Goal: Information Seeking & Learning: Compare options

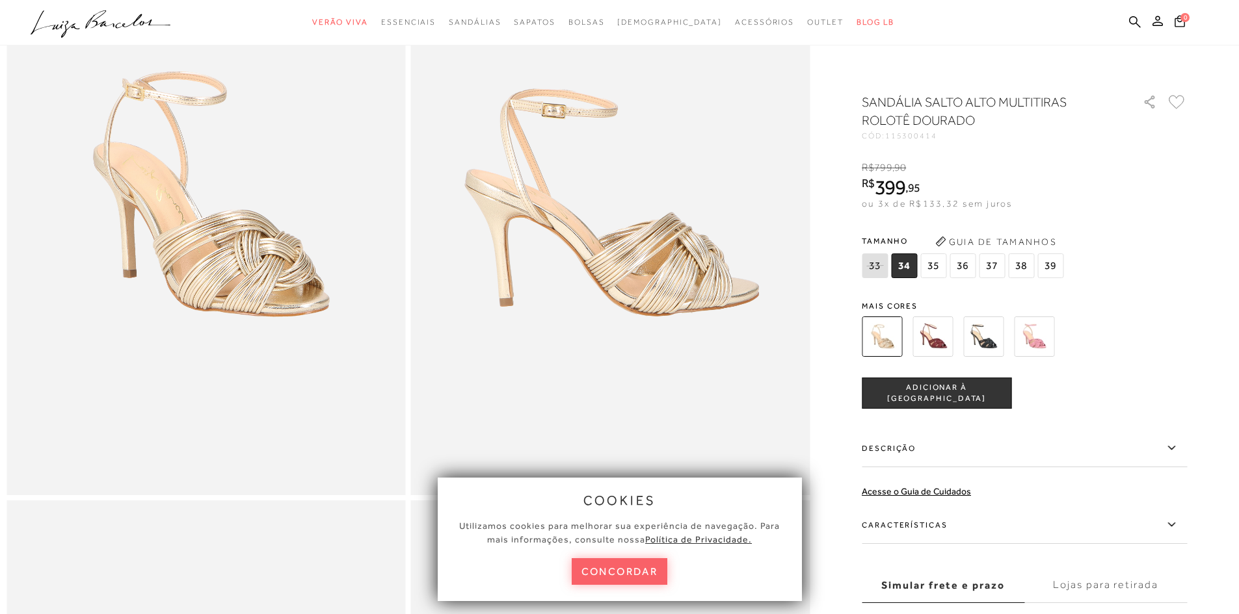
click at [996, 263] on span "37" at bounding box center [992, 266] width 26 height 25
click at [1002, 336] on img at bounding box center [983, 337] width 40 height 40
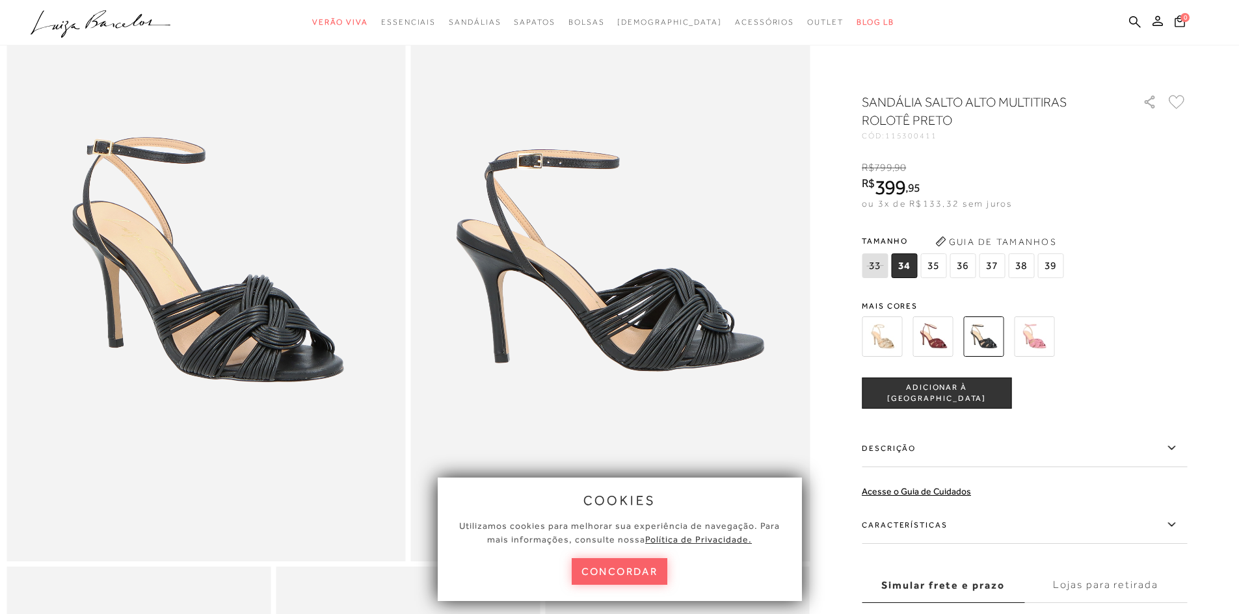
scroll to position [130, 0]
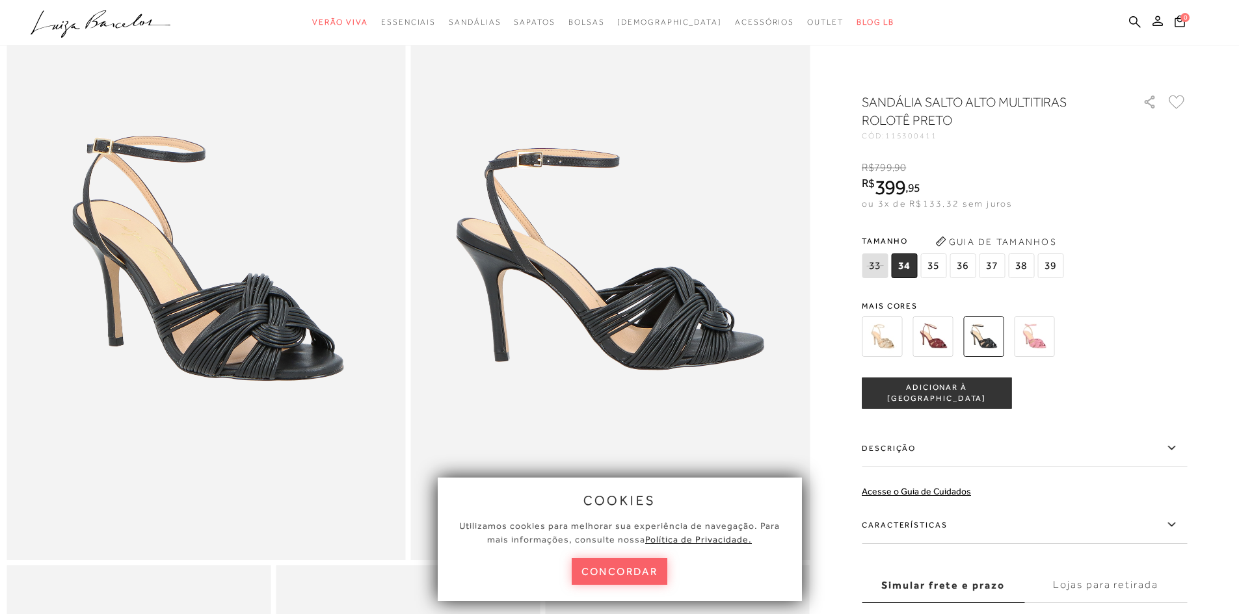
click at [883, 343] on img at bounding box center [882, 337] width 40 height 40
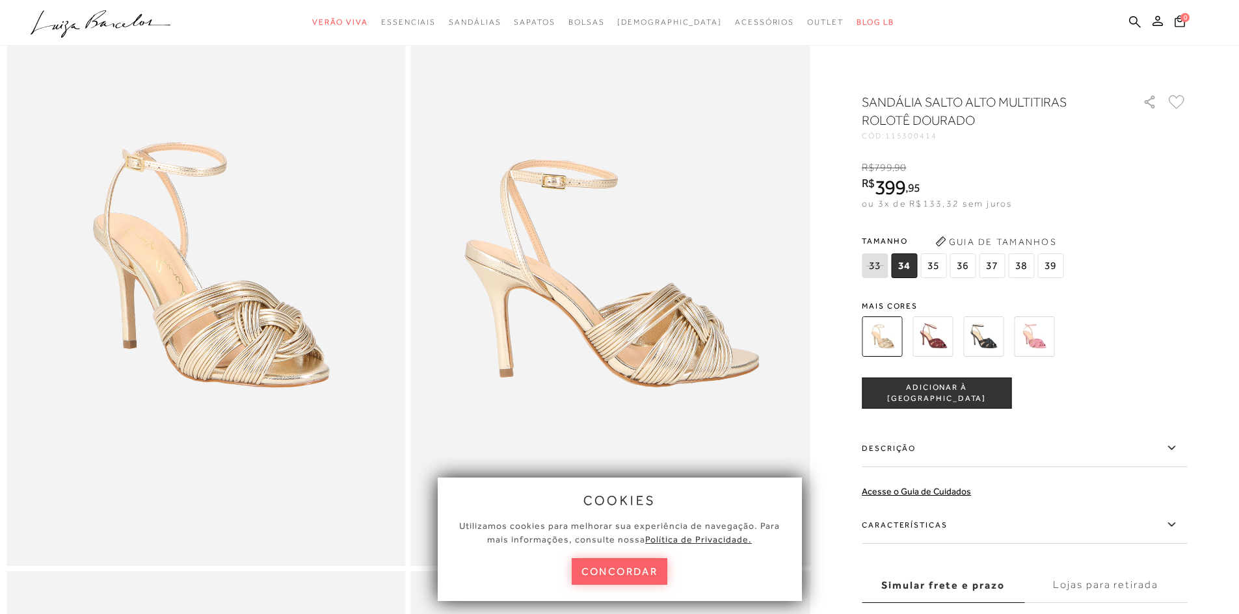
scroll to position [130, 0]
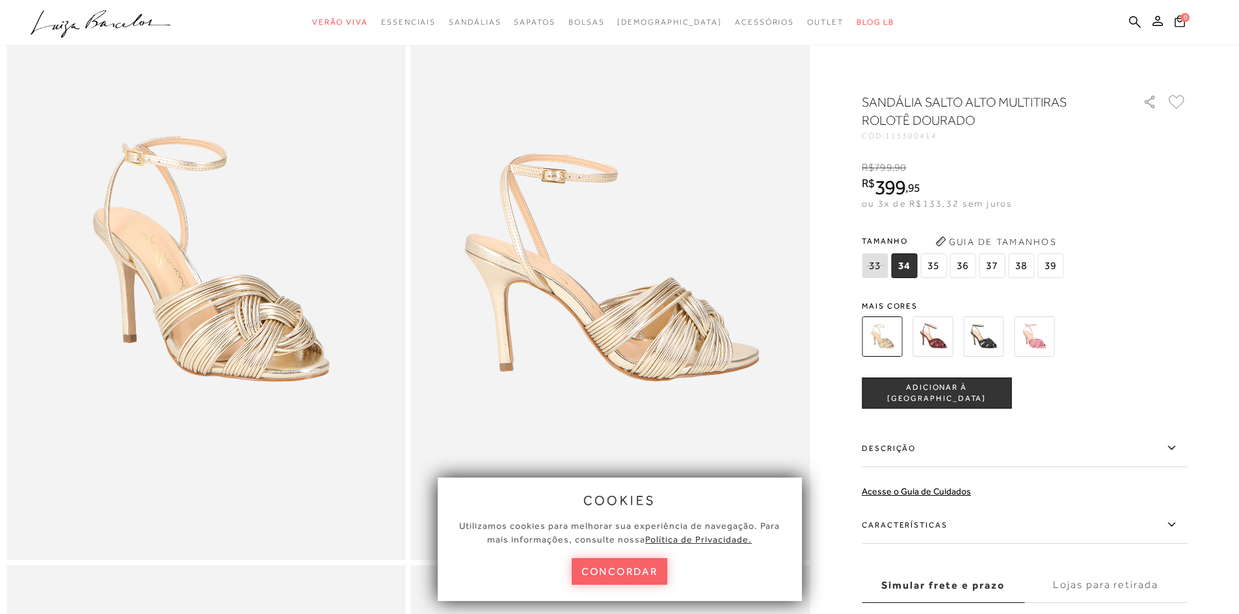
click at [945, 342] on img at bounding box center [932, 337] width 40 height 40
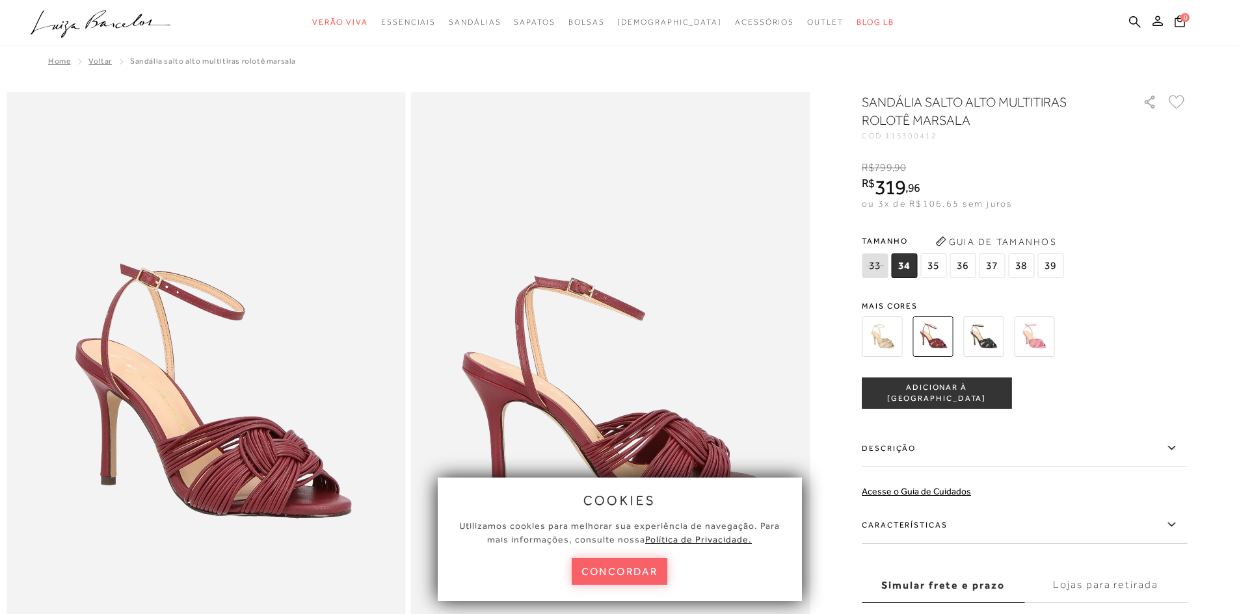
click at [985, 348] on img at bounding box center [983, 337] width 40 height 40
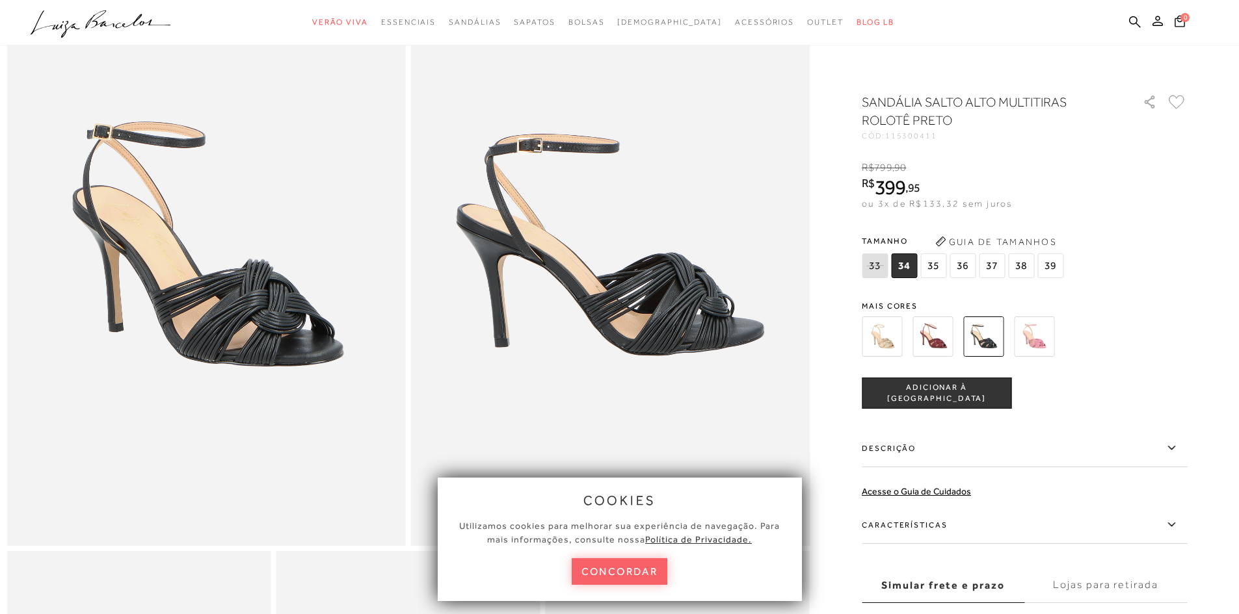
scroll to position [195, 0]
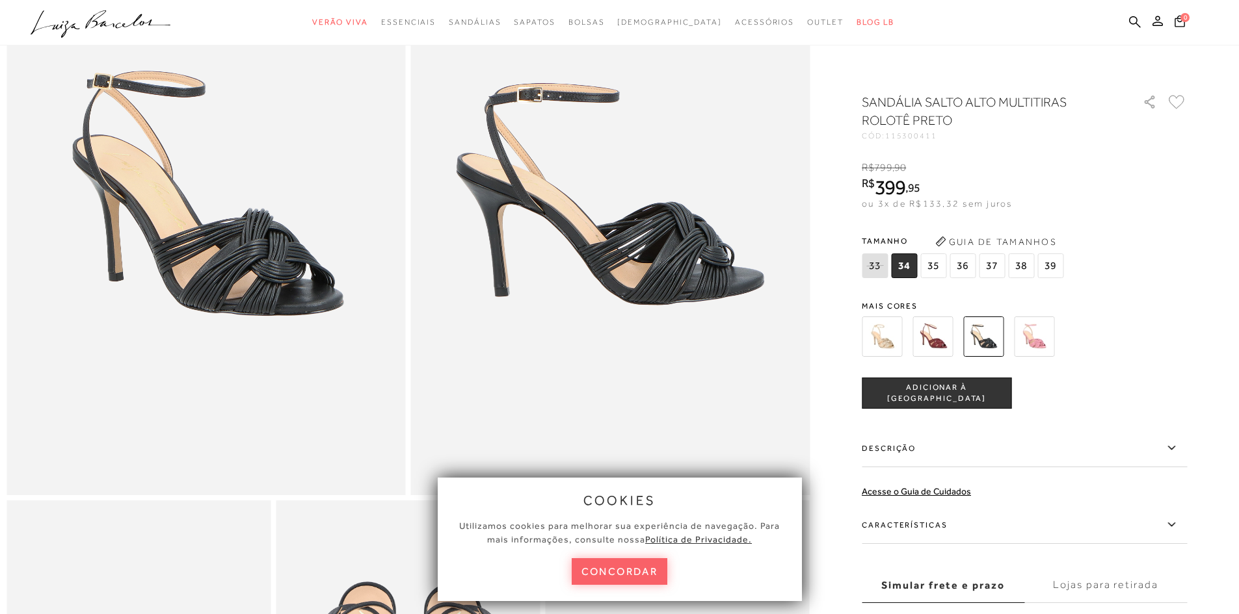
click at [1038, 346] on img at bounding box center [1034, 337] width 40 height 40
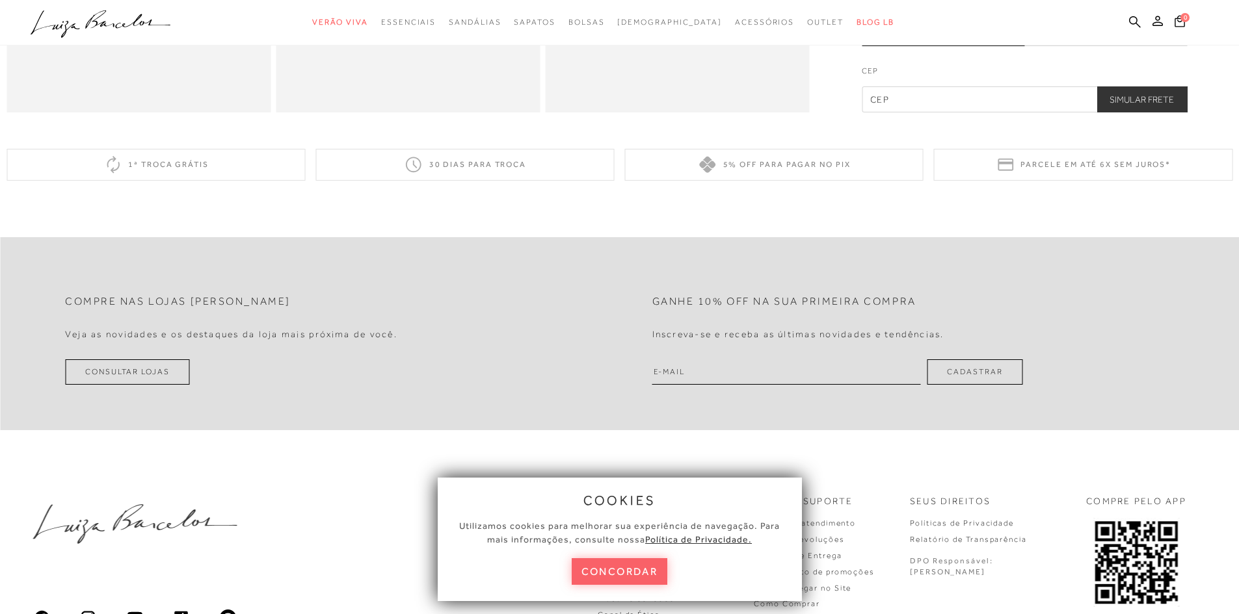
scroll to position [1099, 0]
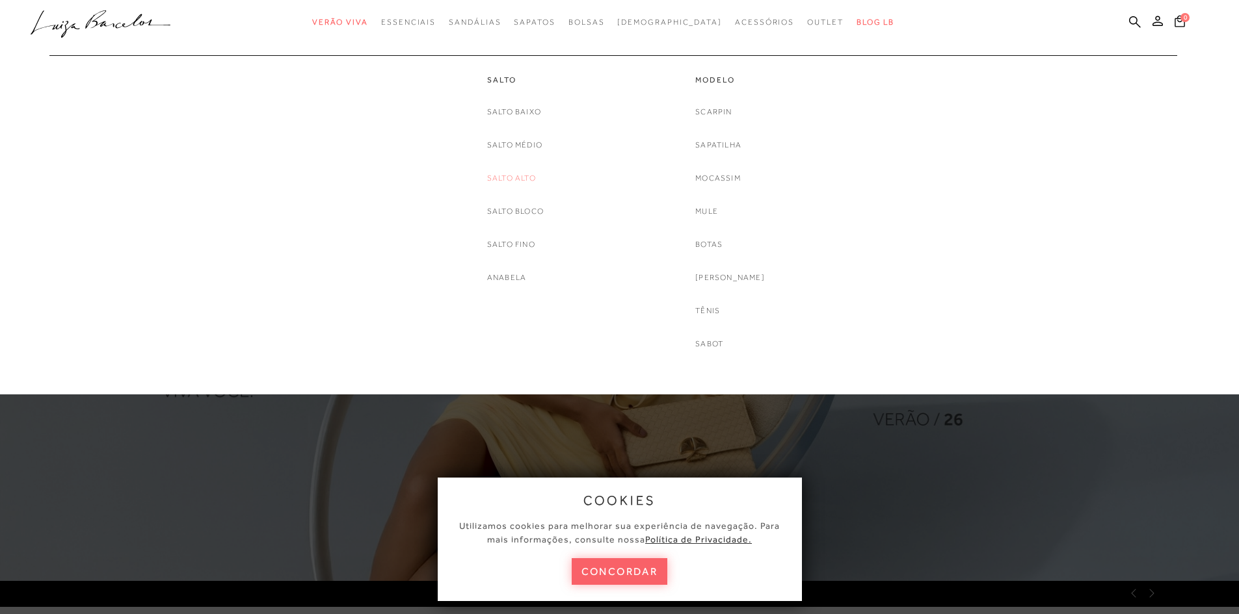
click at [516, 181] on link "Salto Alto" at bounding box center [511, 179] width 49 height 14
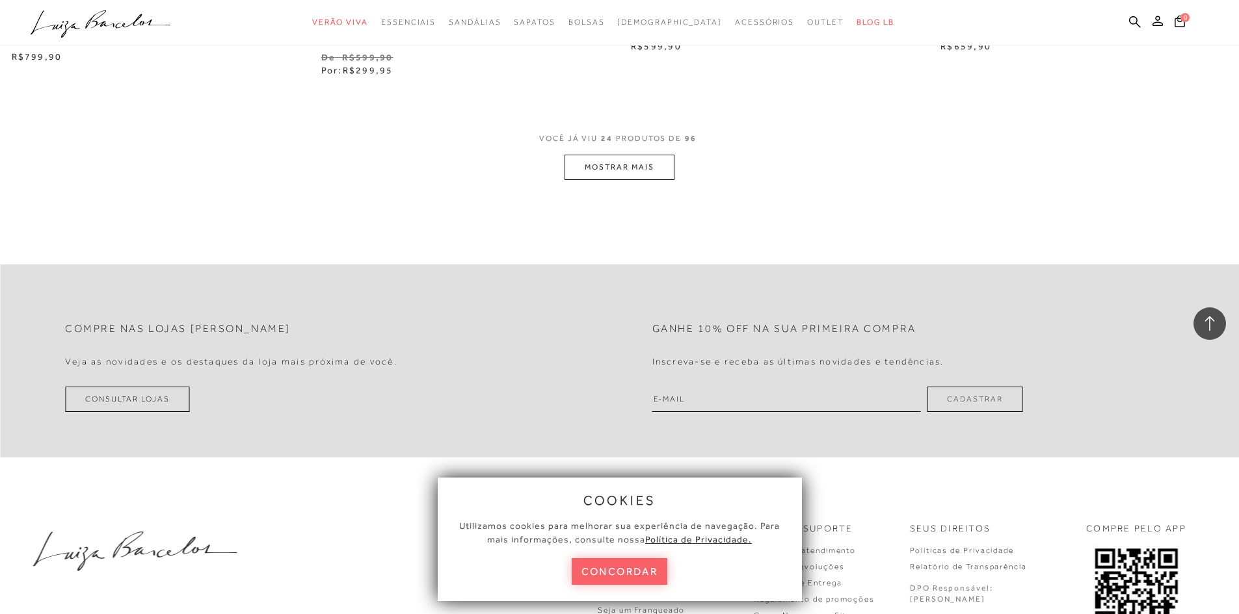
scroll to position [3316, 0]
click at [642, 167] on button "MOSTRAR MAIS" at bounding box center [618, 163] width 109 height 25
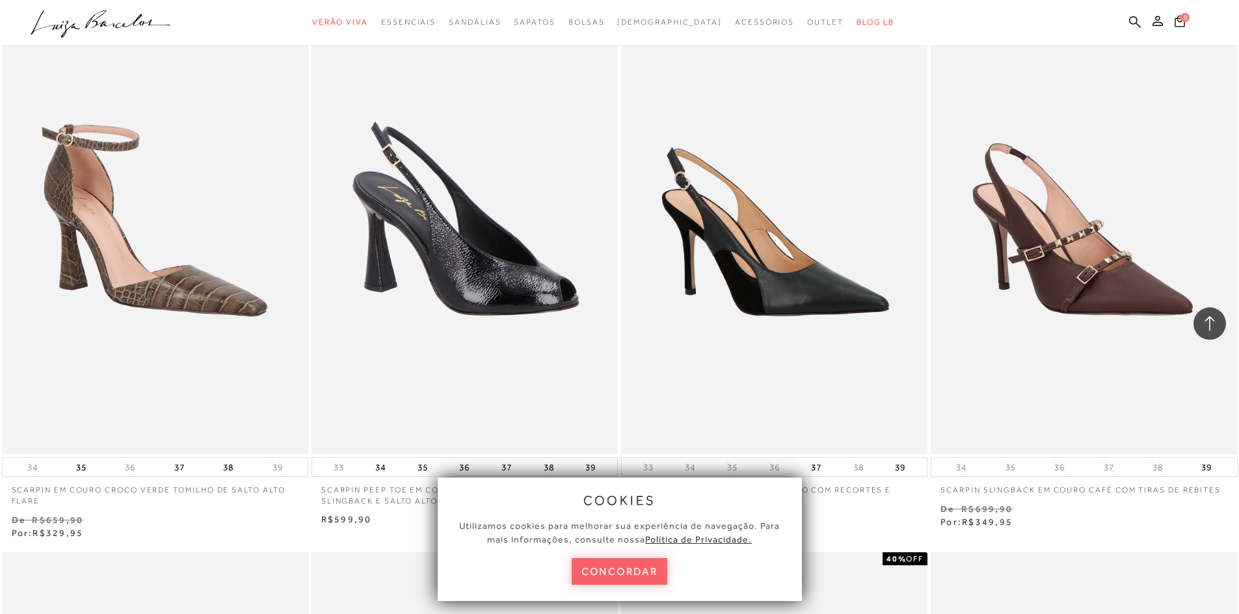
scroll to position [3966, 0]
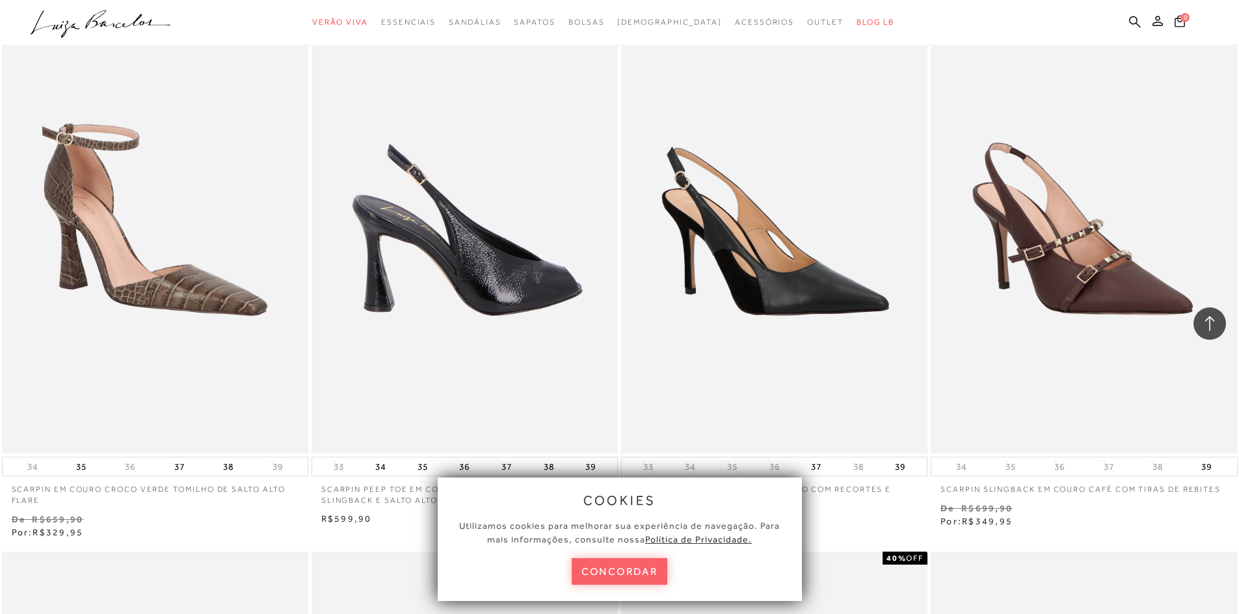
click at [554, 306] on img at bounding box center [465, 224] width 305 height 460
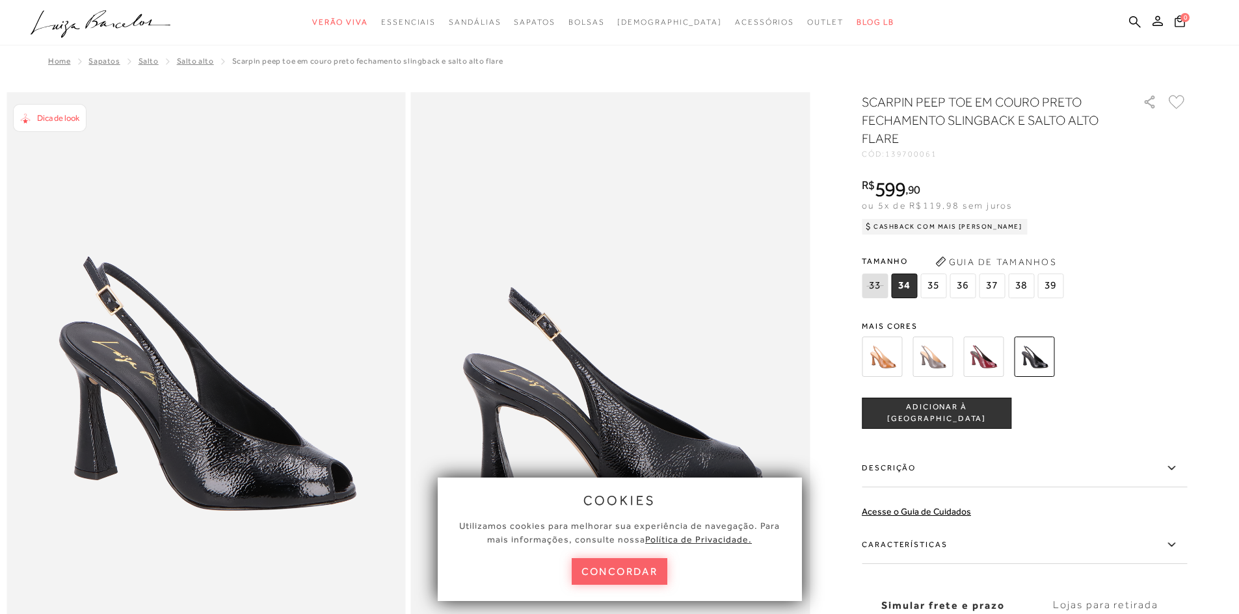
click at [935, 361] on img at bounding box center [932, 357] width 40 height 40
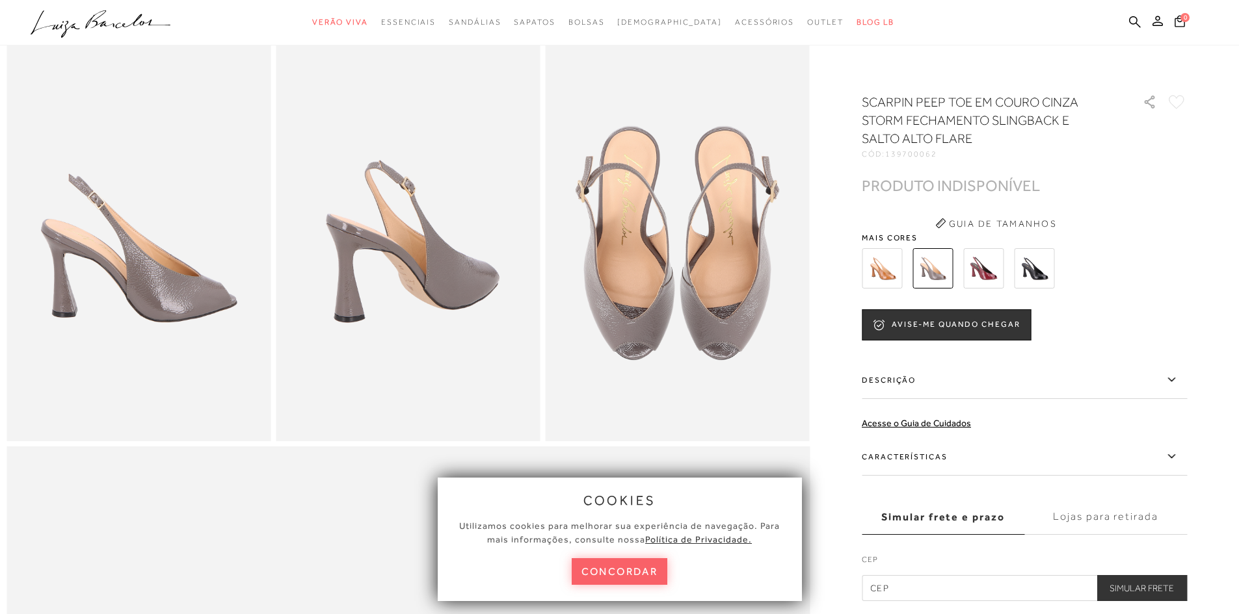
scroll to position [650, 0]
click at [891, 273] on img at bounding box center [882, 268] width 40 height 40
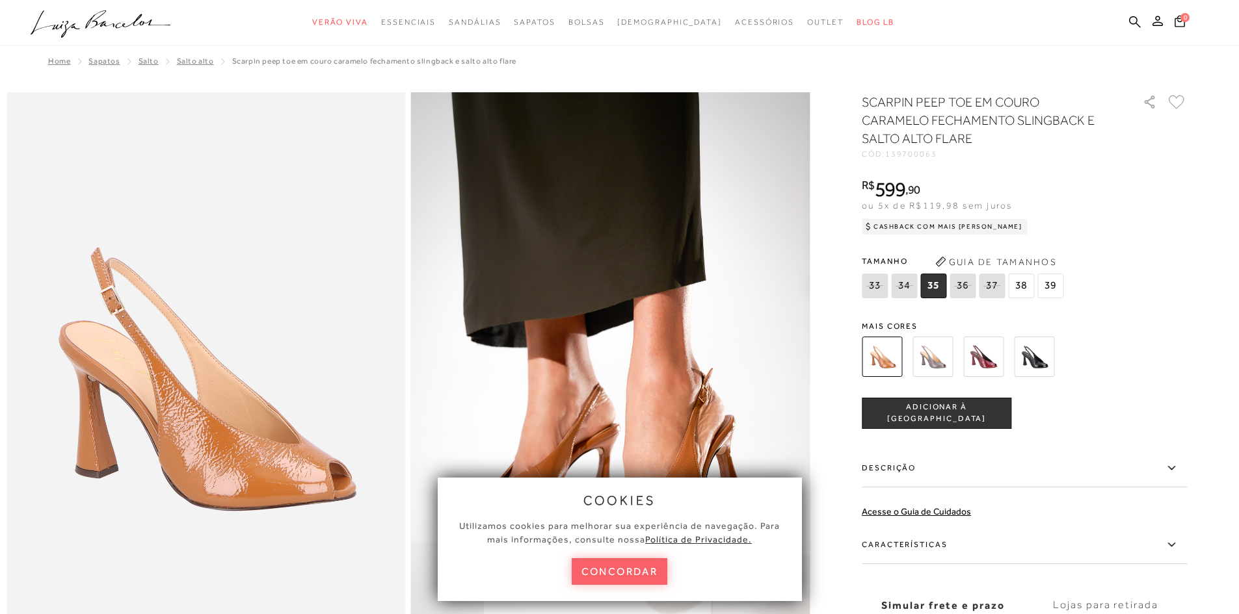
click at [1033, 356] on img at bounding box center [1034, 357] width 40 height 40
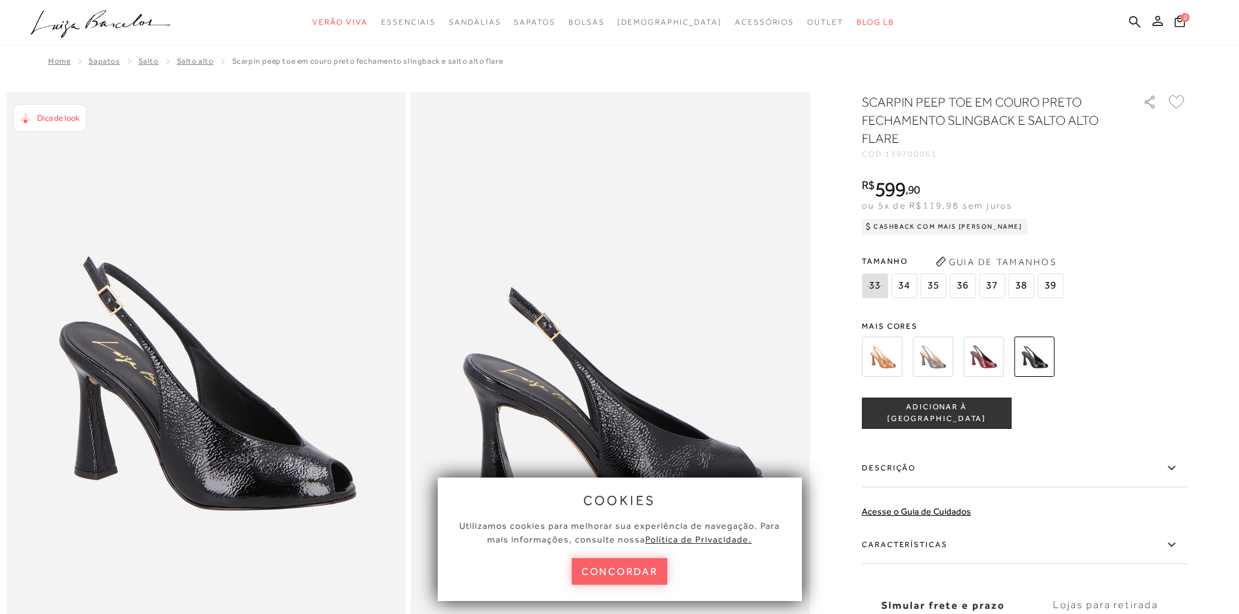
scroll to position [195, 0]
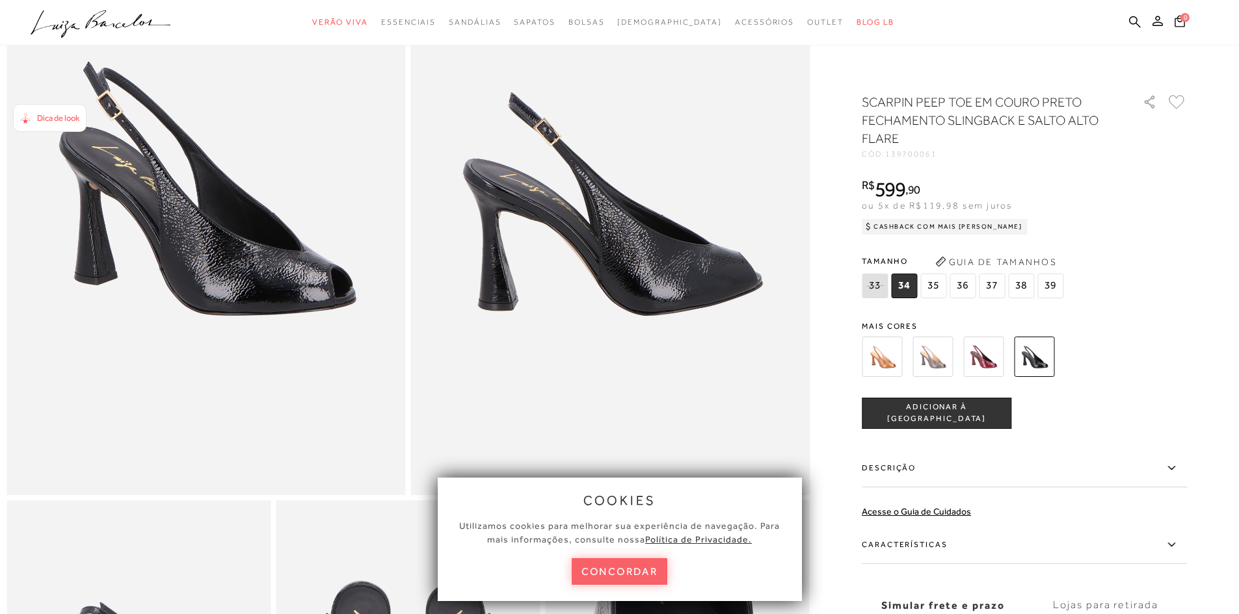
click at [933, 363] on img at bounding box center [932, 357] width 40 height 40
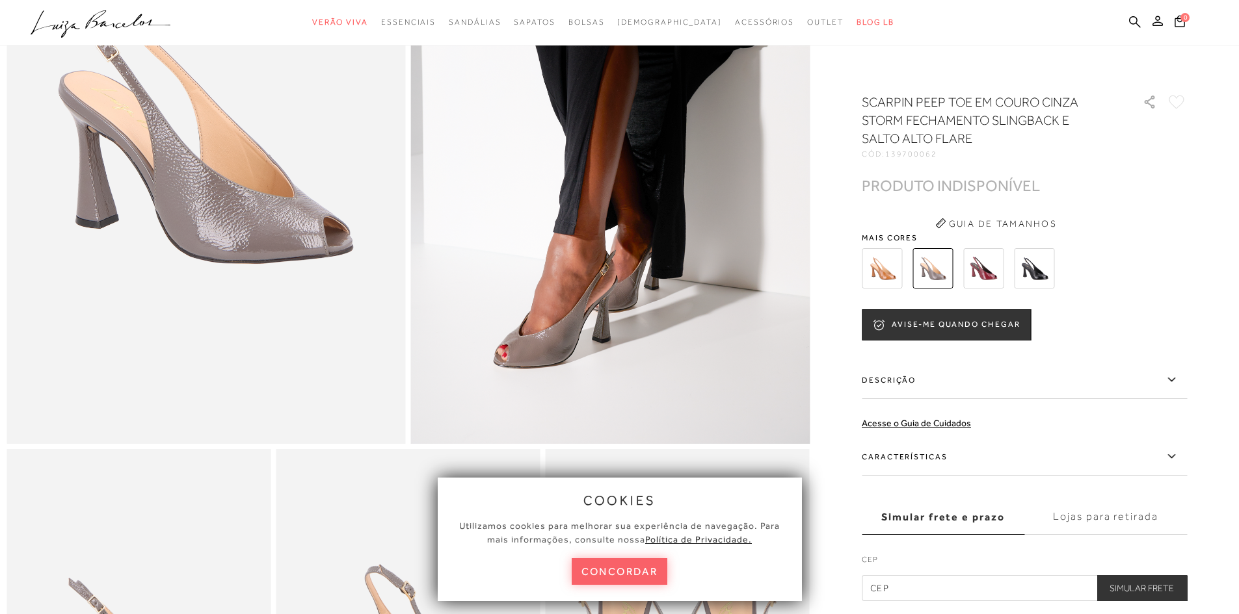
scroll to position [112, 0]
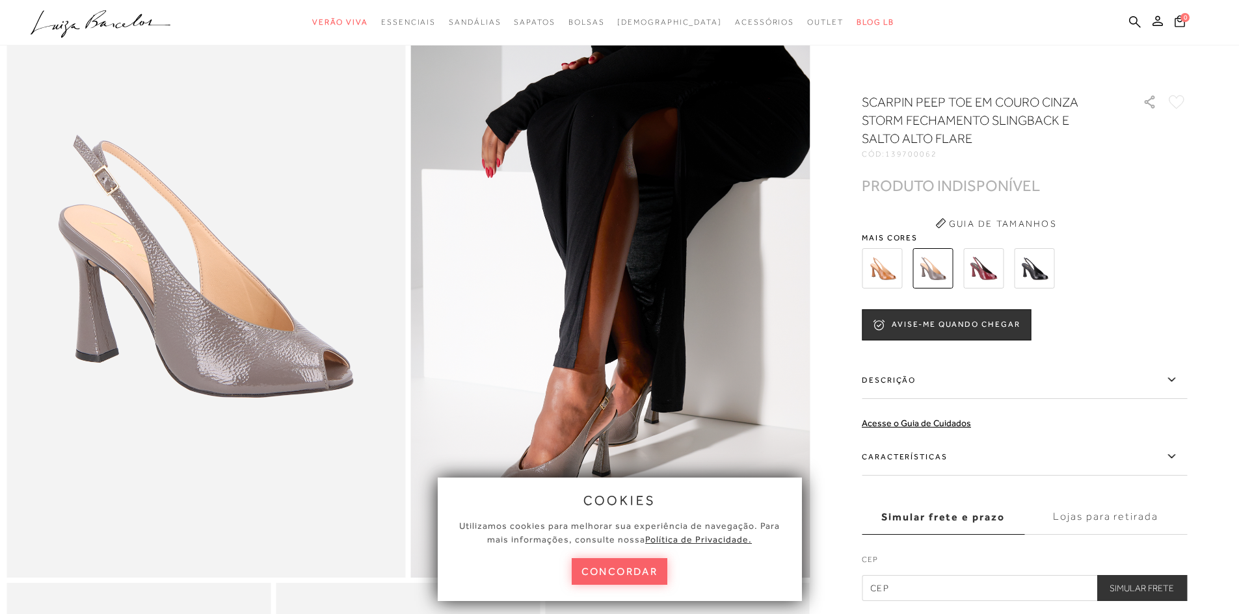
scroll to position [195, 0]
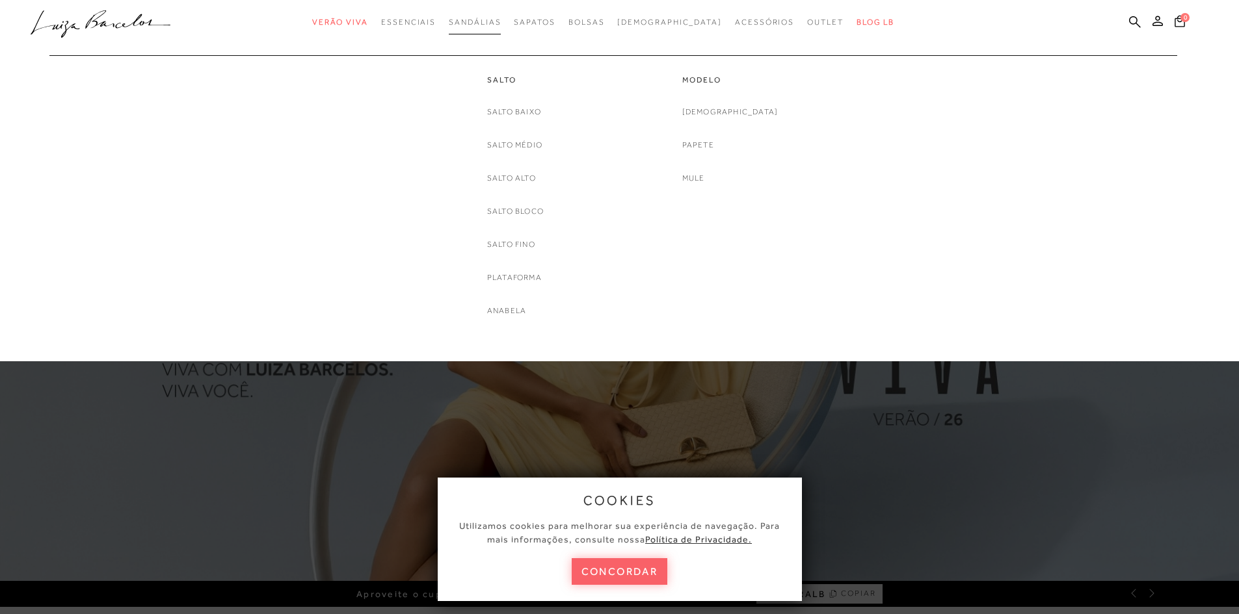
click at [501, 24] on span "Sandálias" at bounding box center [475, 22] width 52 height 9
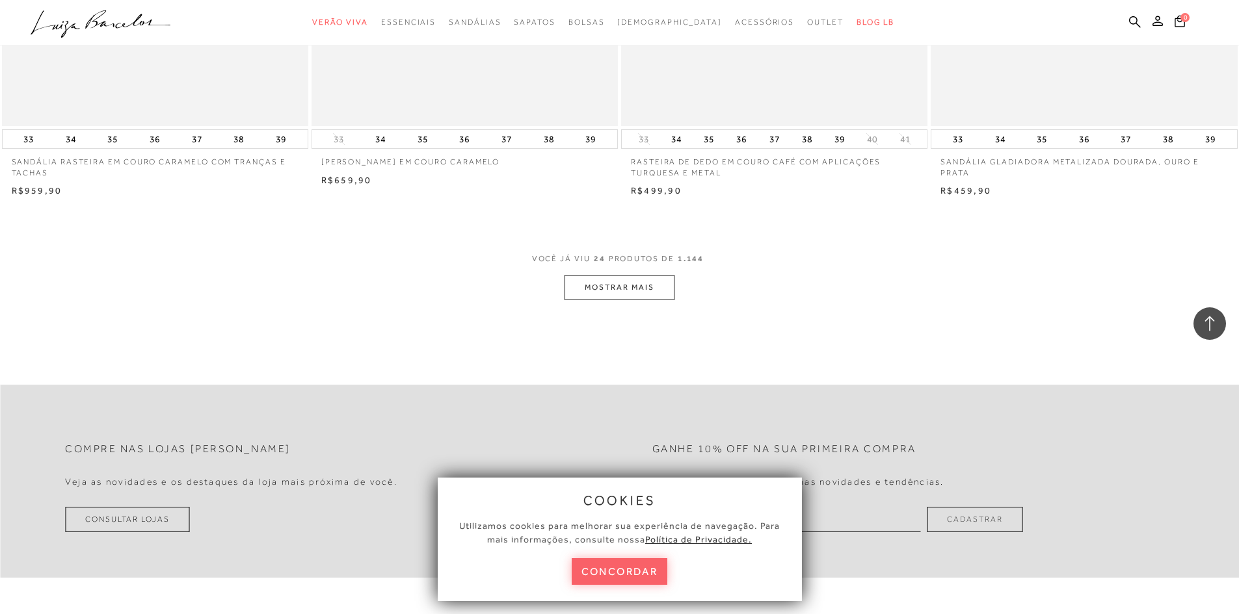
scroll to position [3186, 0]
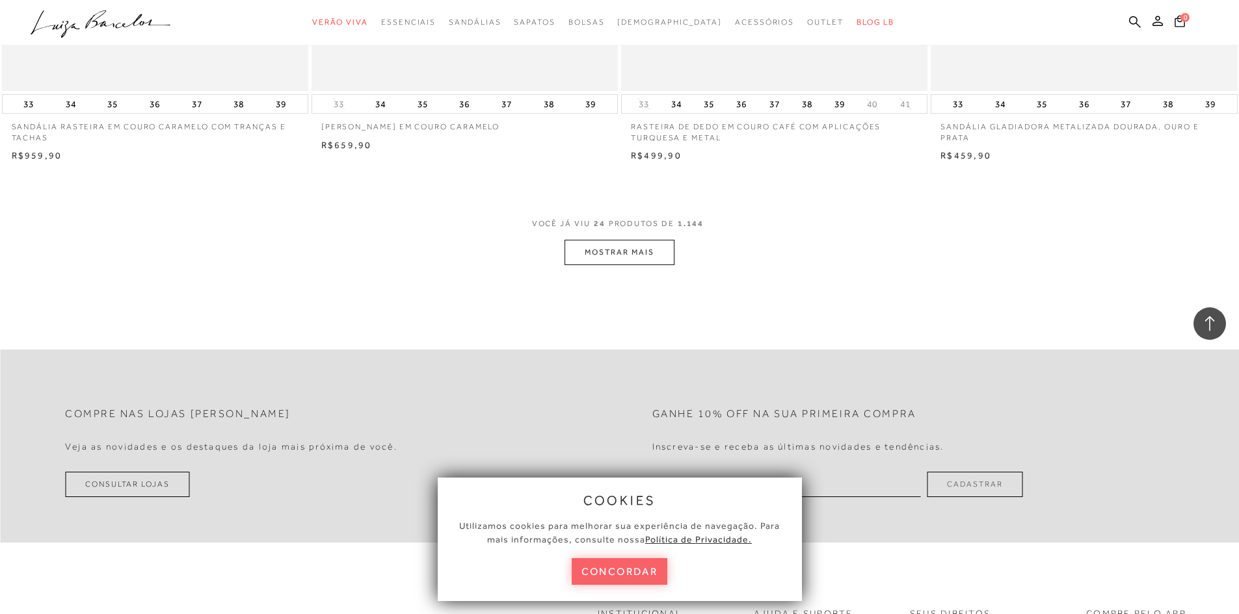
click at [633, 242] on button "MOSTRAR MAIS" at bounding box center [618, 252] width 109 height 25
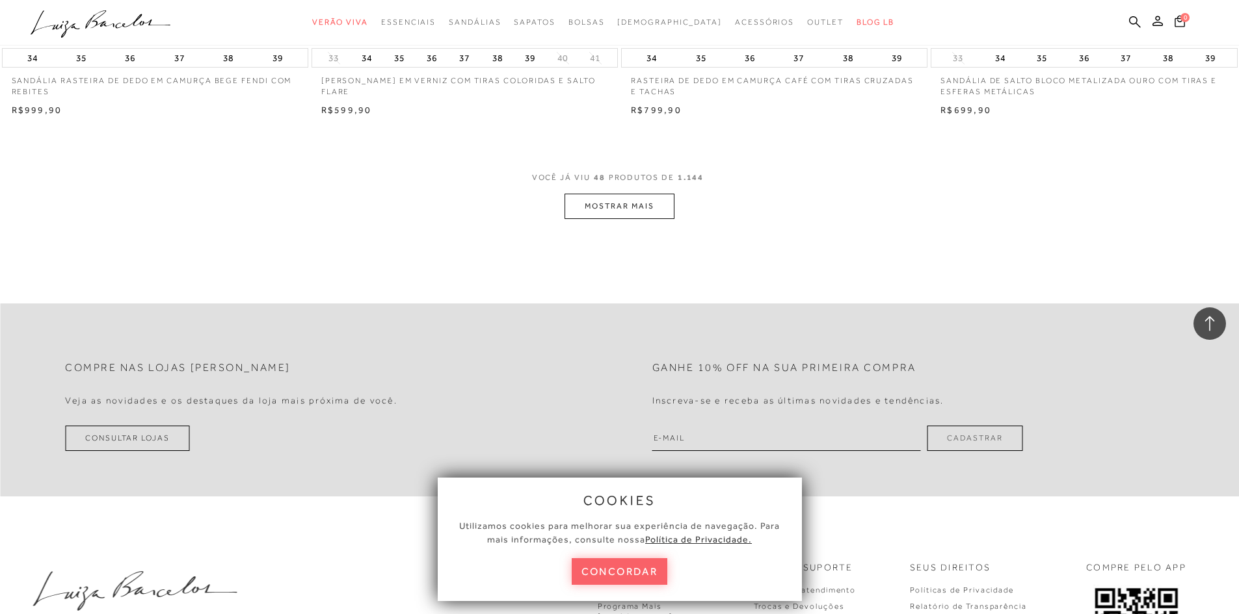
scroll to position [6502, 0]
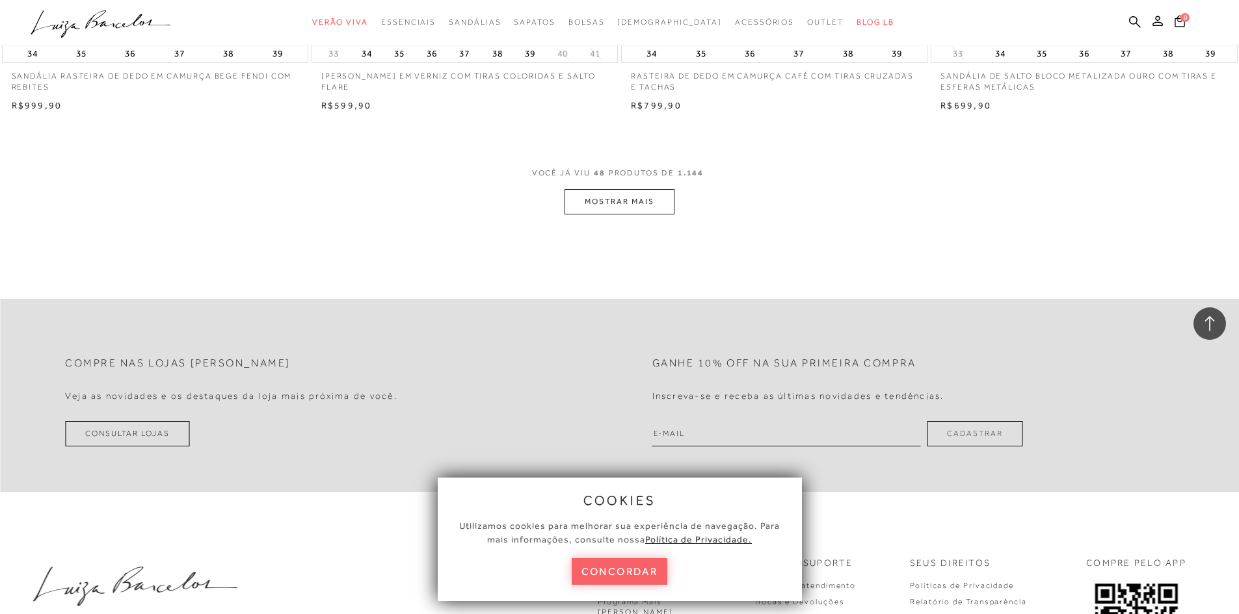
click at [627, 205] on button "MOSTRAR MAIS" at bounding box center [618, 201] width 109 height 25
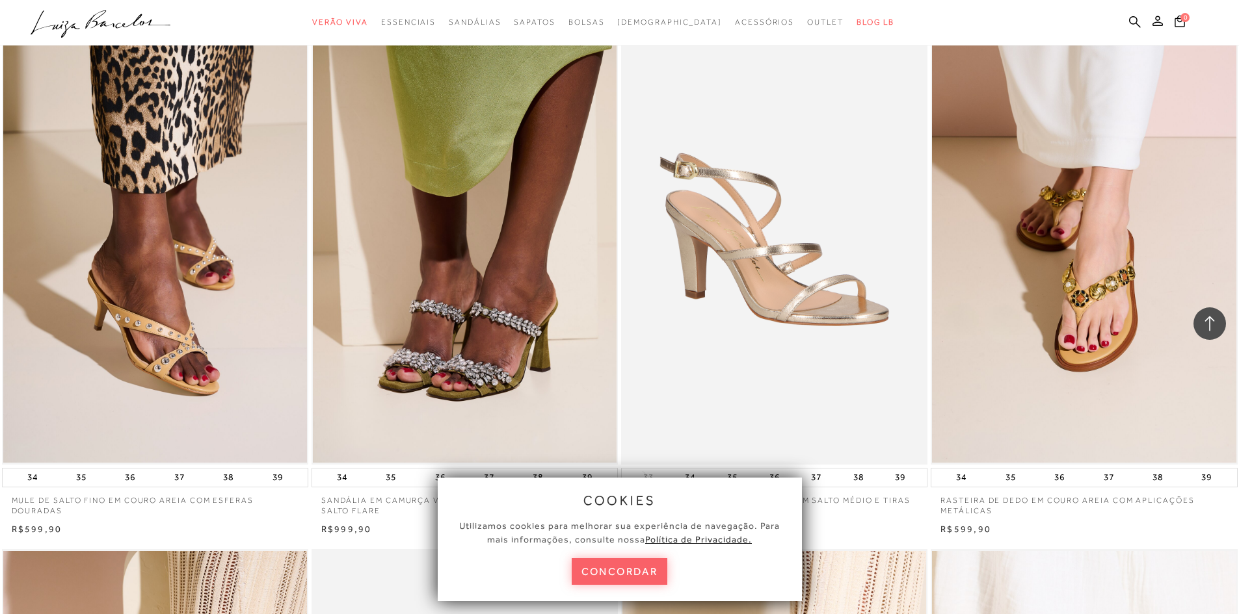
scroll to position [8778, 0]
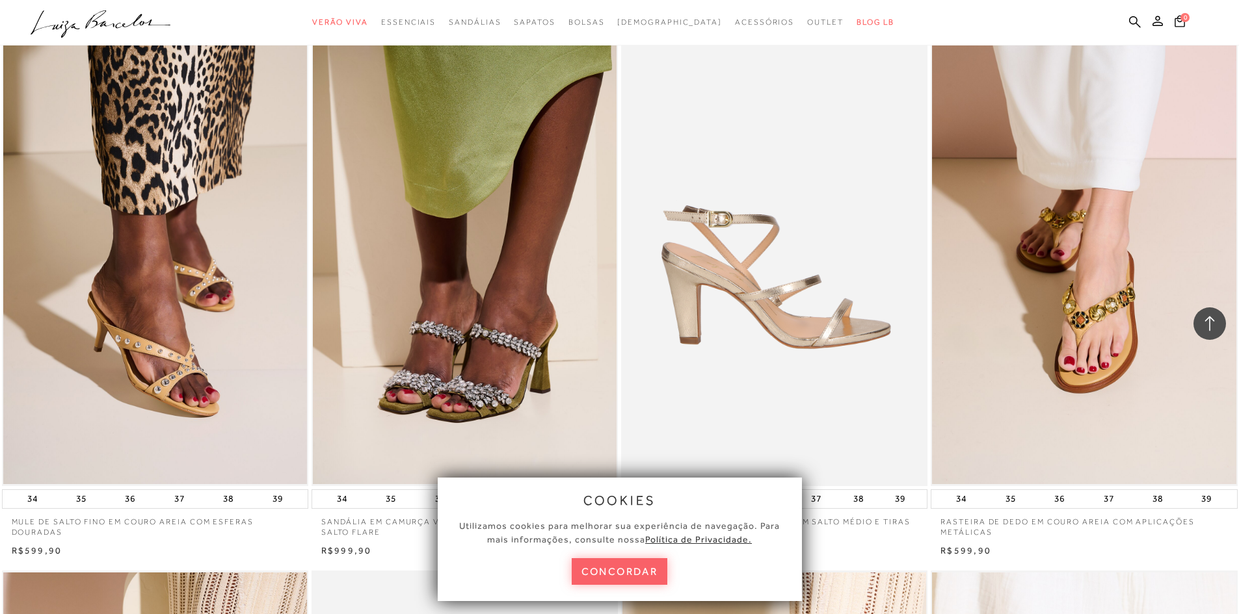
click at [799, 319] on img at bounding box center [774, 257] width 305 height 460
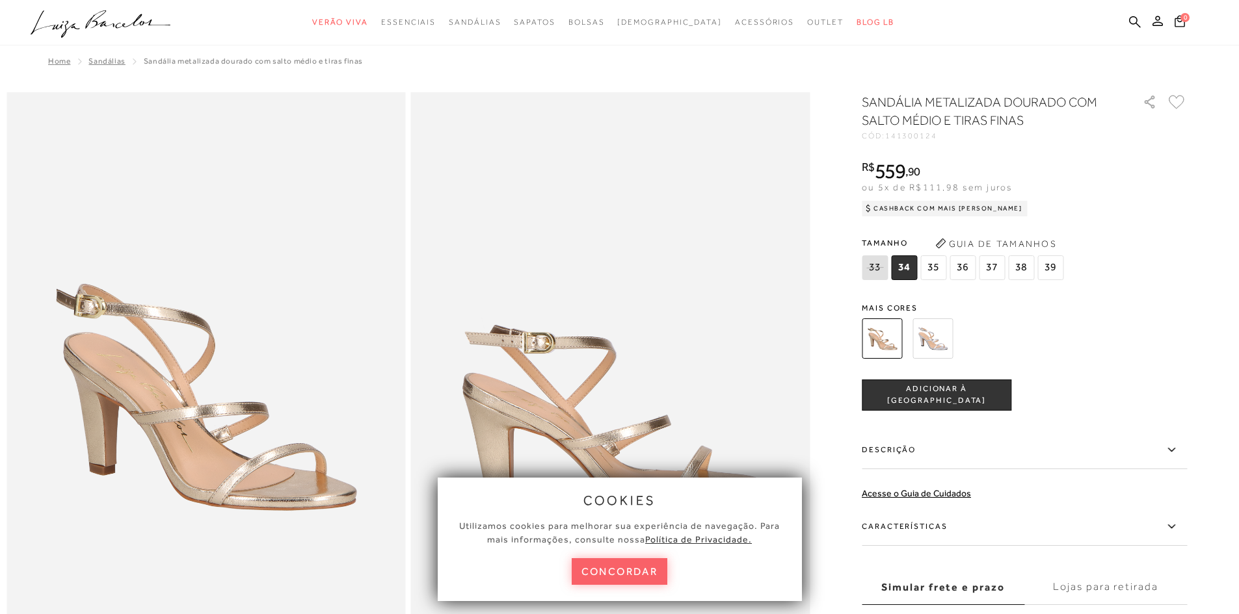
click at [949, 341] on img at bounding box center [932, 339] width 40 height 40
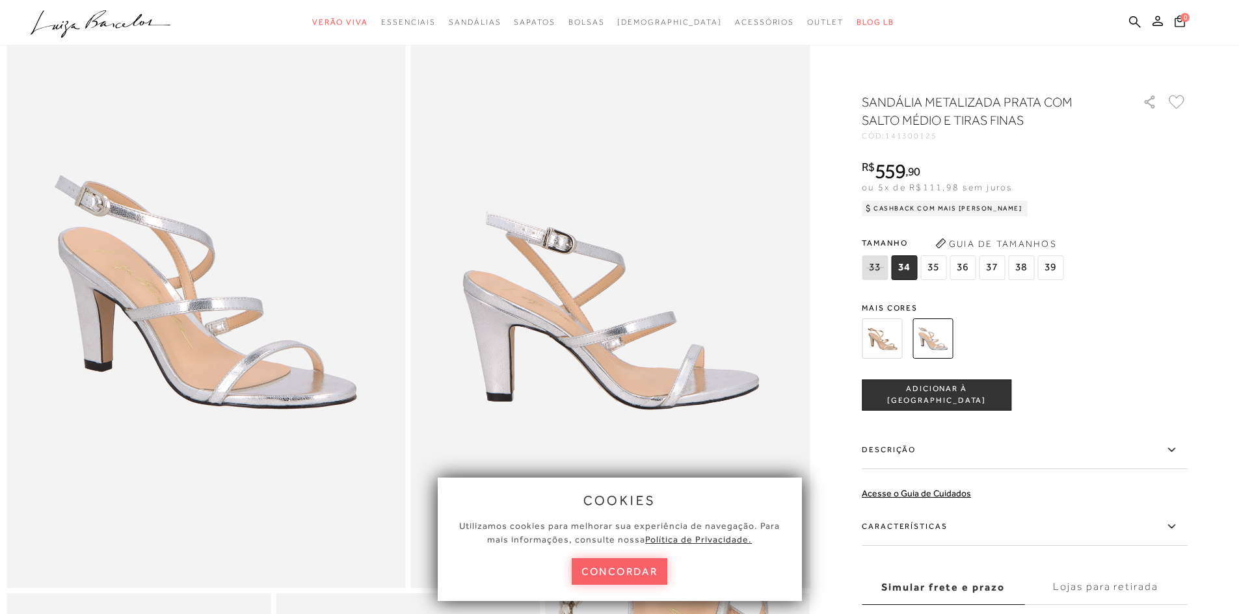
scroll to position [195, 0]
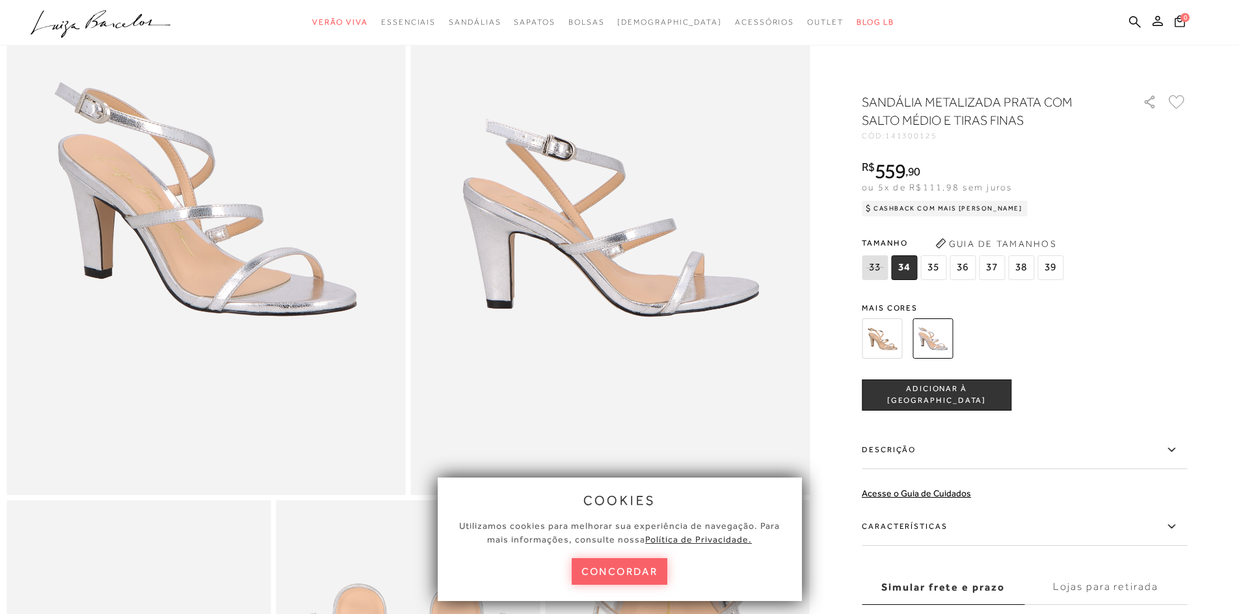
click at [996, 268] on span "37" at bounding box center [992, 268] width 26 height 25
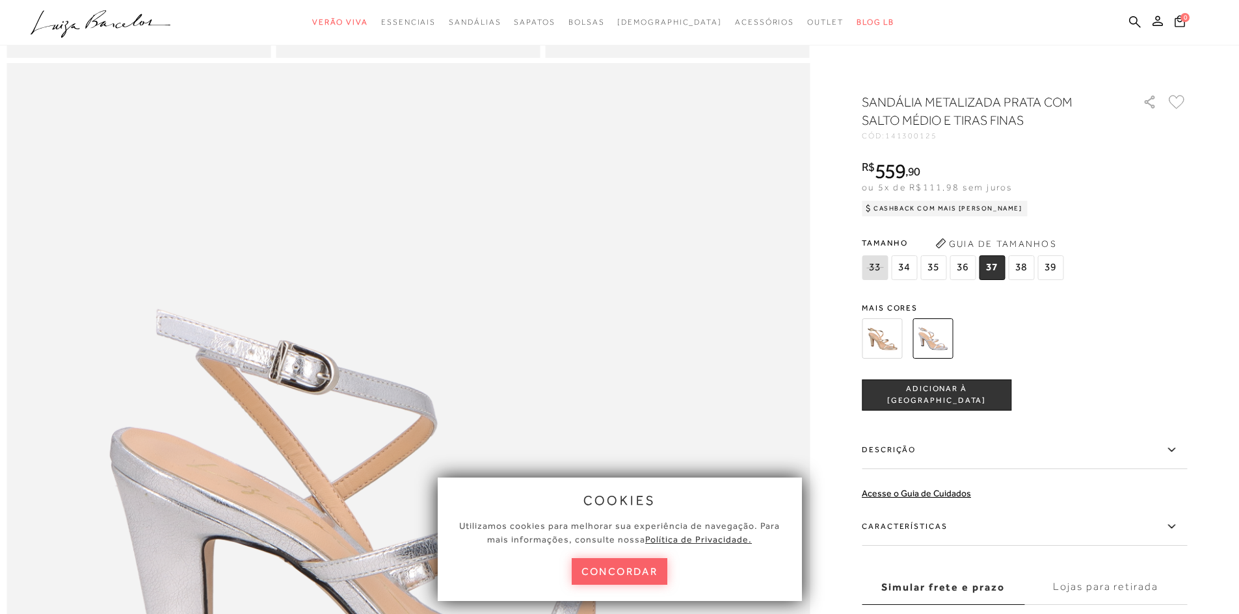
scroll to position [845, 0]
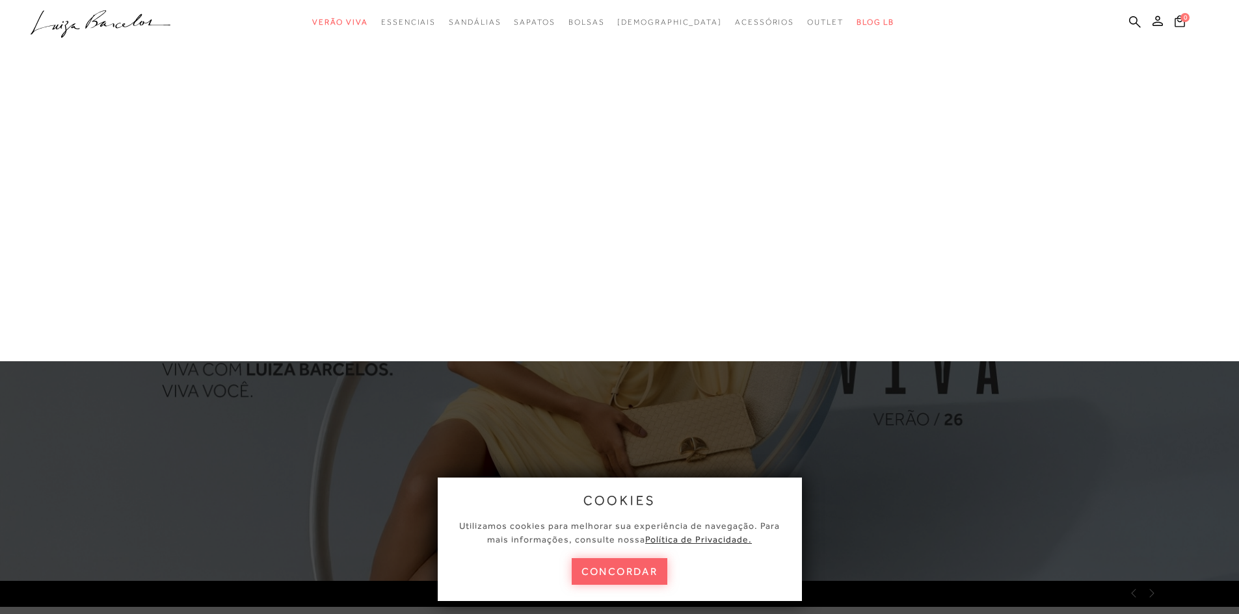
click at [0, 0] on link "Salto Alto" at bounding box center [0, 0] width 0 height 0
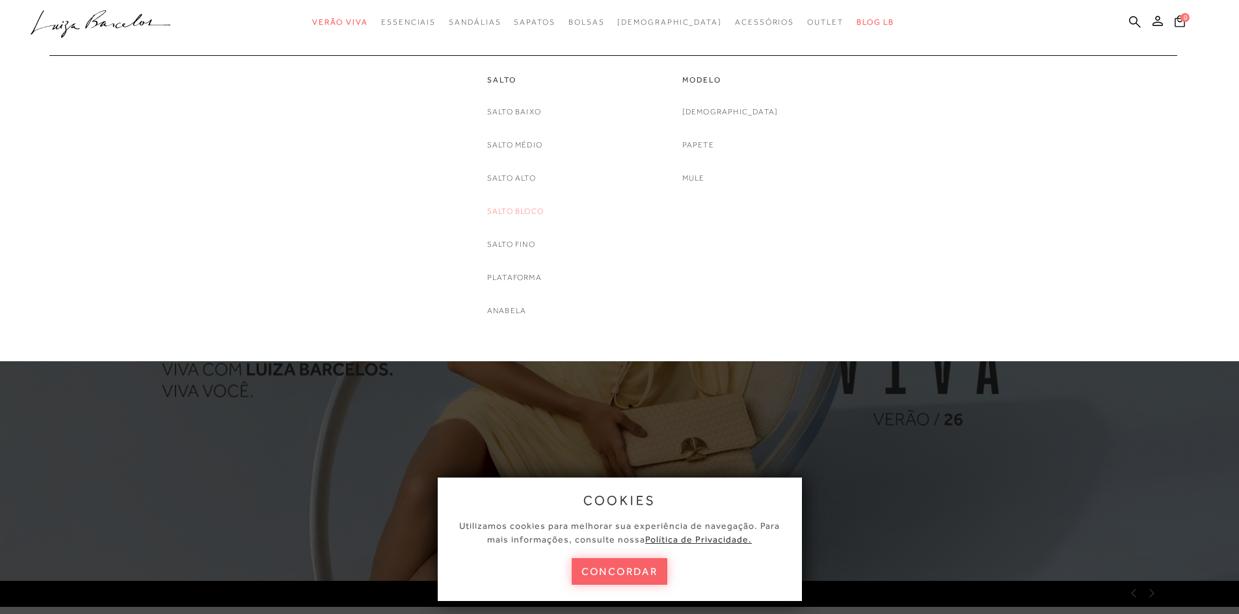
click at [514, 207] on link "Salto Bloco" at bounding box center [515, 212] width 57 height 14
click at [506, 175] on link "Salto Alto" at bounding box center [511, 179] width 49 height 14
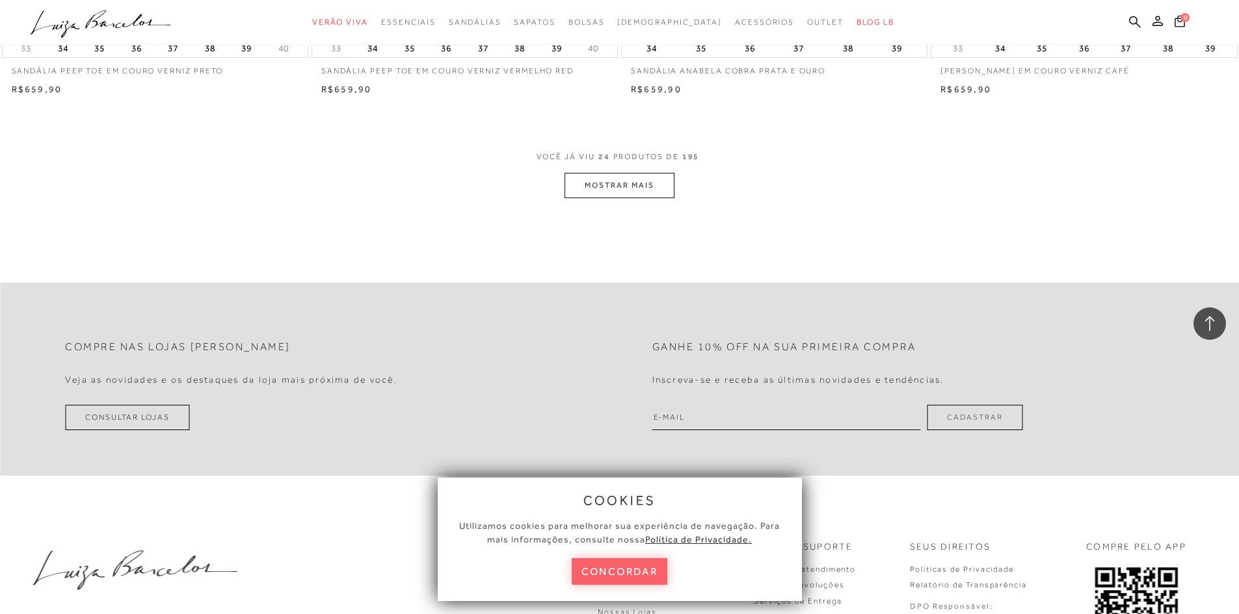
scroll to position [3251, 0]
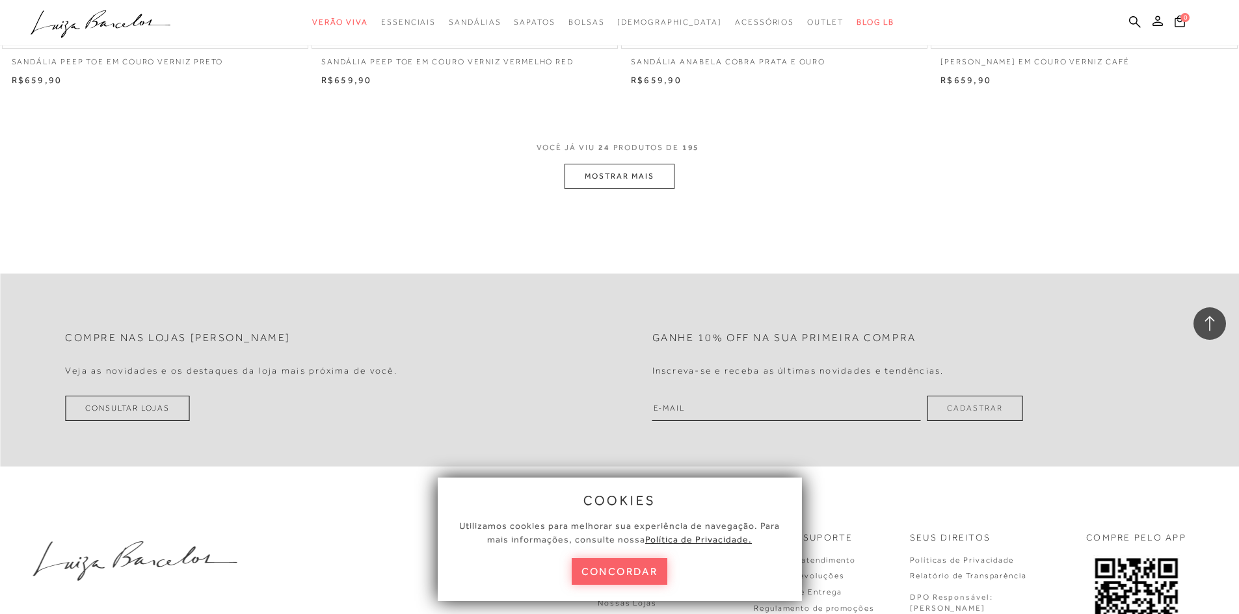
click at [613, 176] on button "MOSTRAR MAIS" at bounding box center [618, 176] width 109 height 25
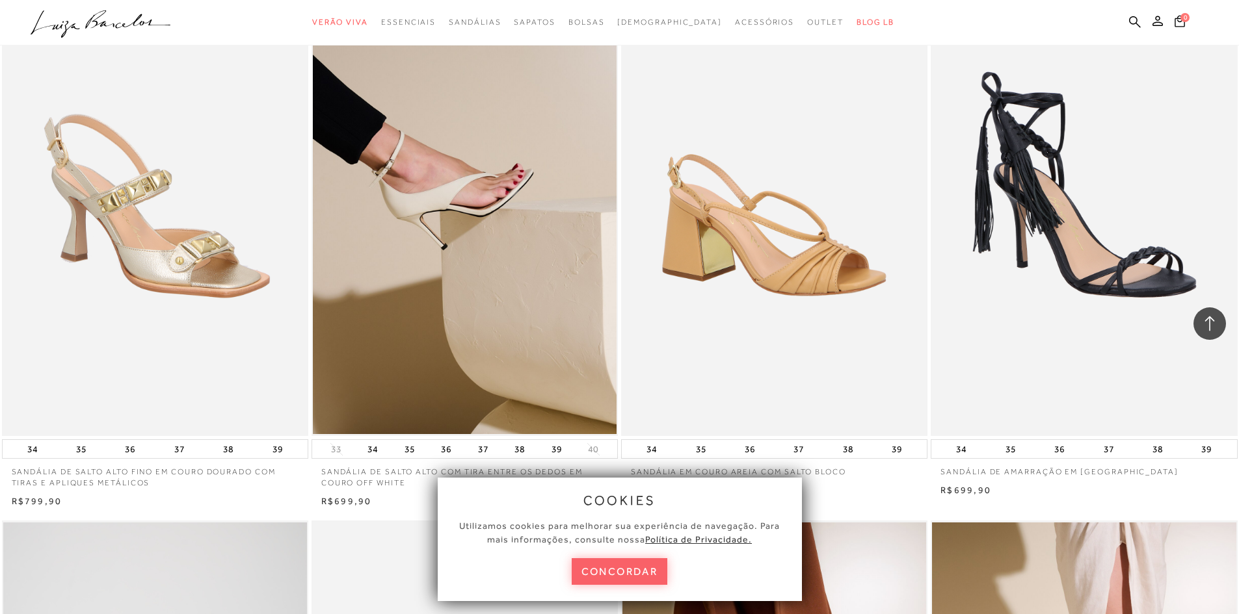
scroll to position [3966, 0]
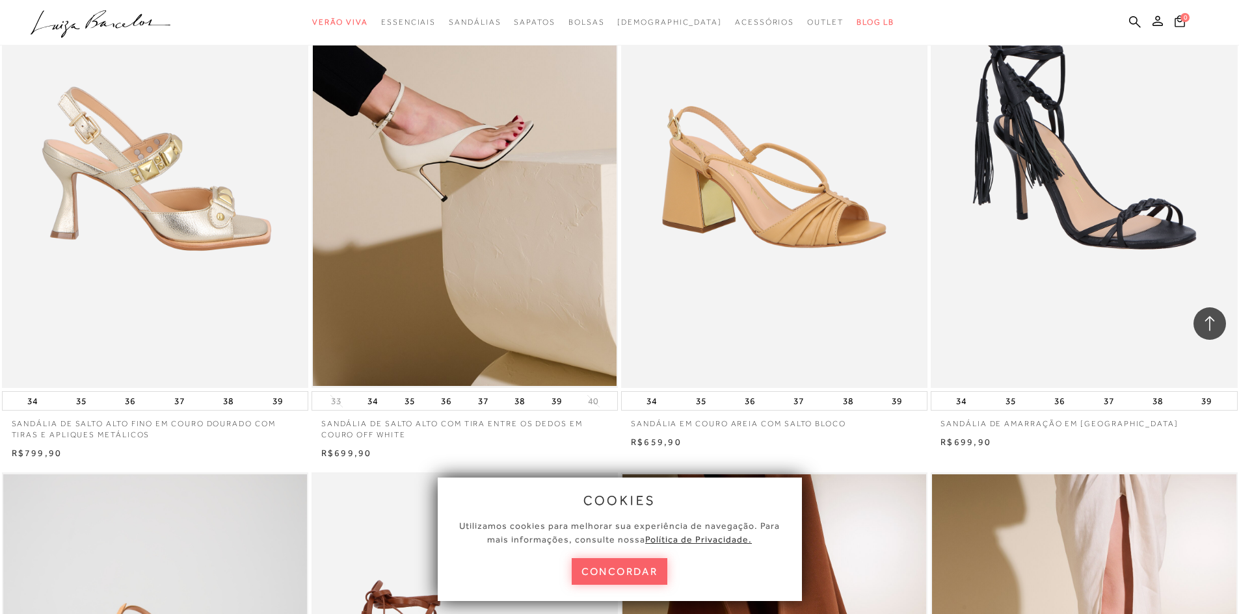
click at [167, 224] on img at bounding box center [155, 158] width 305 height 460
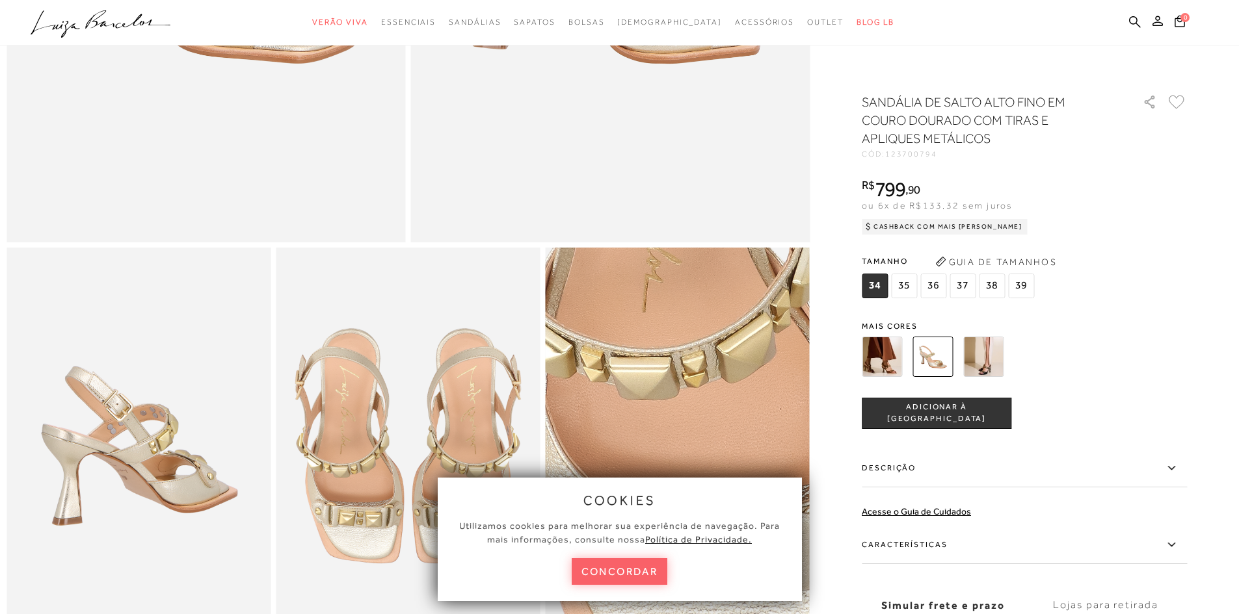
scroll to position [455, 0]
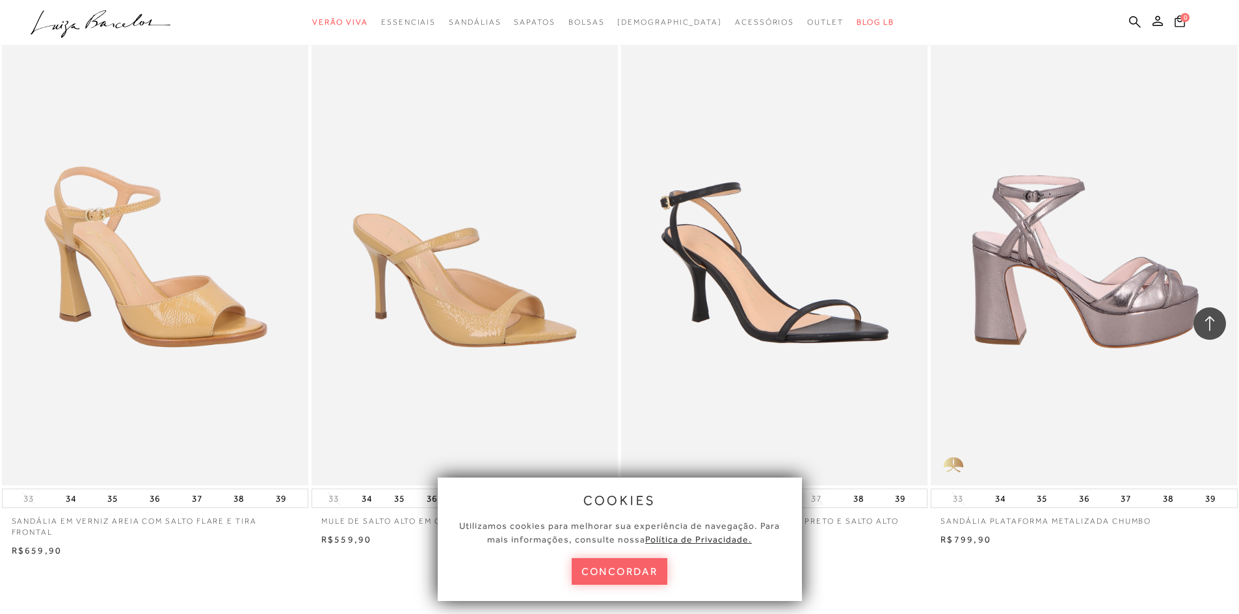
scroll to position [6047, 0]
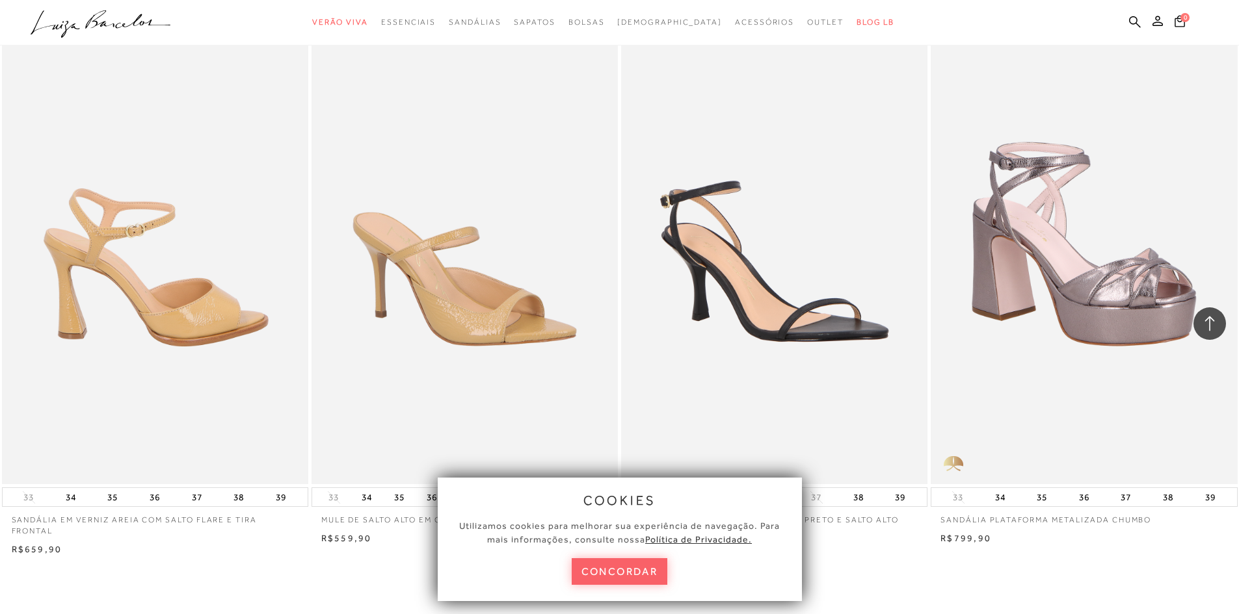
click at [158, 324] on img at bounding box center [155, 255] width 305 height 460
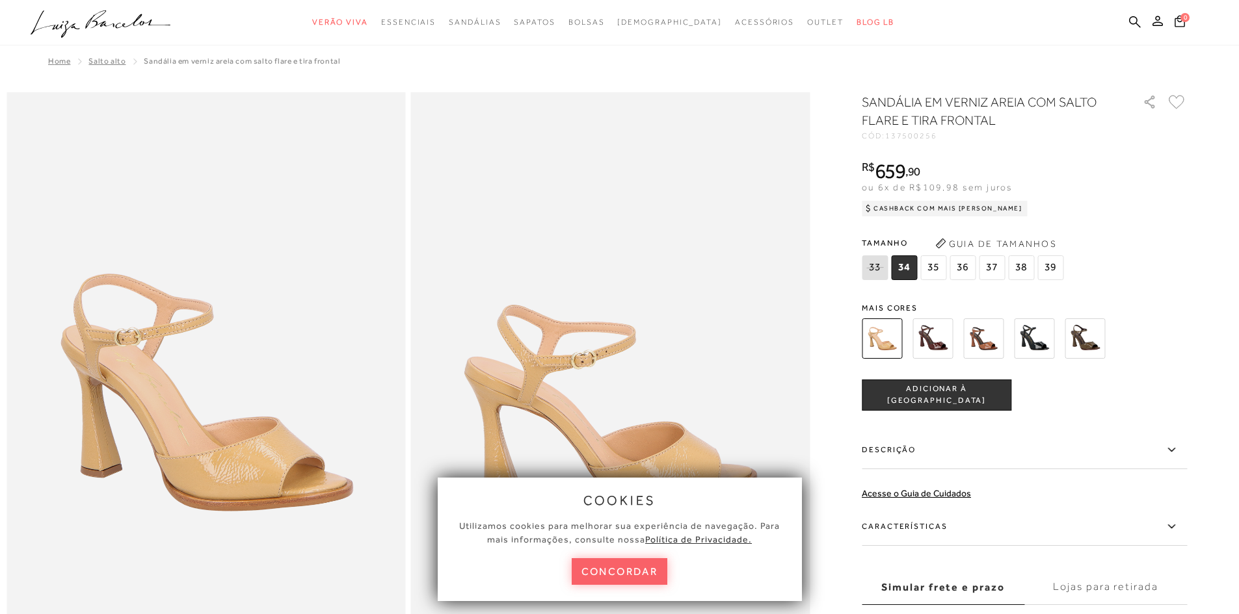
click at [939, 347] on img at bounding box center [932, 339] width 40 height 40
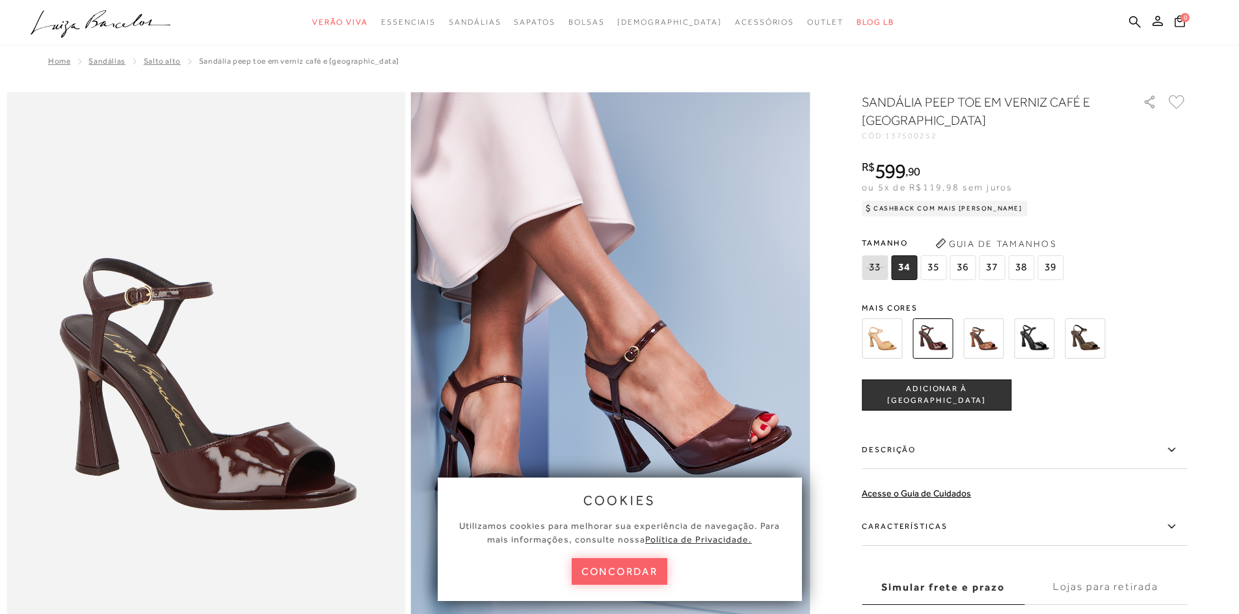
click at [993, 350] on img at bounding box center [983, 339] width 40 height 40
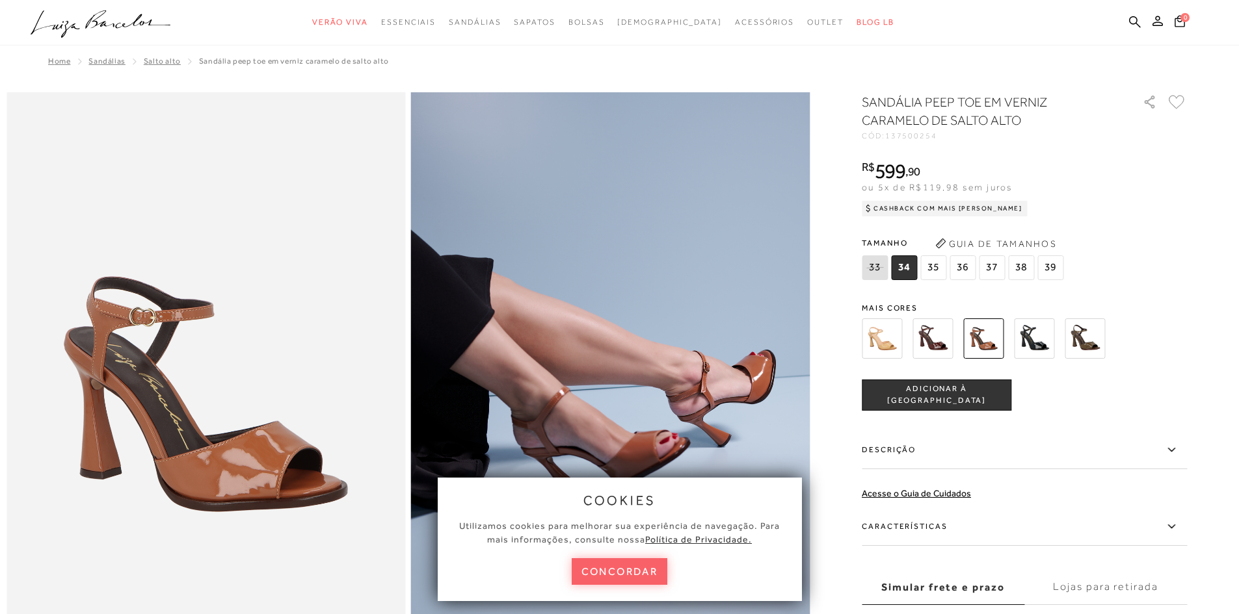
click at [1041, 336] on img at bounding box center [1034, 339] width 40 height 40
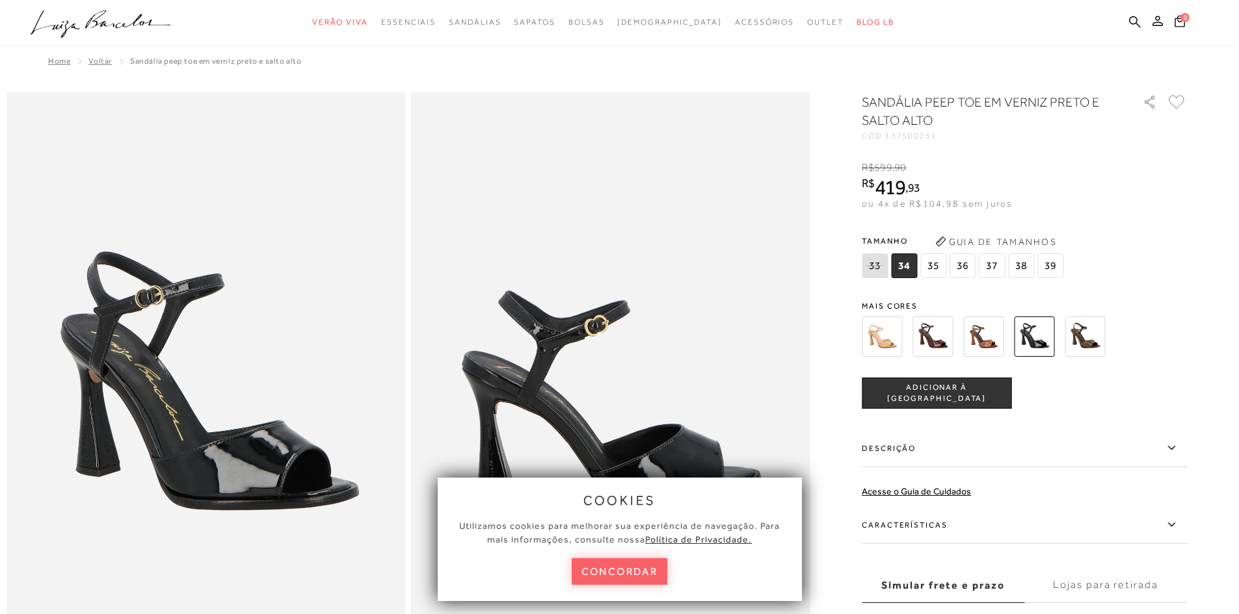
click at [1086, 342] on img at bounding box center [1084, 337] width 40 height 40
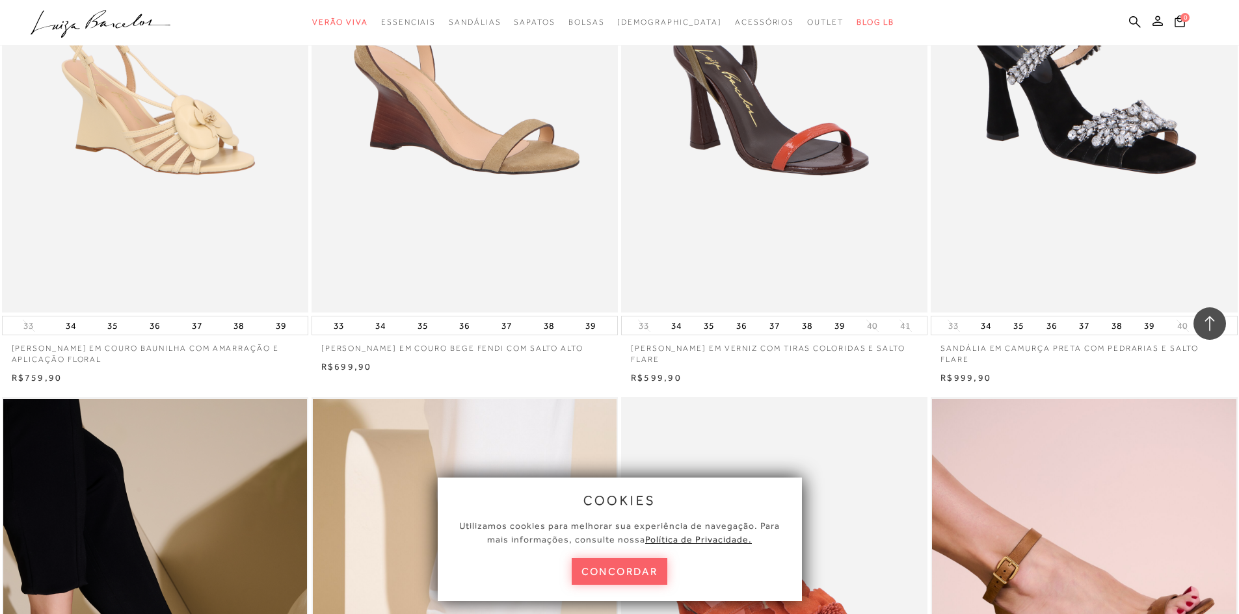
scroll to position [3966, 0]
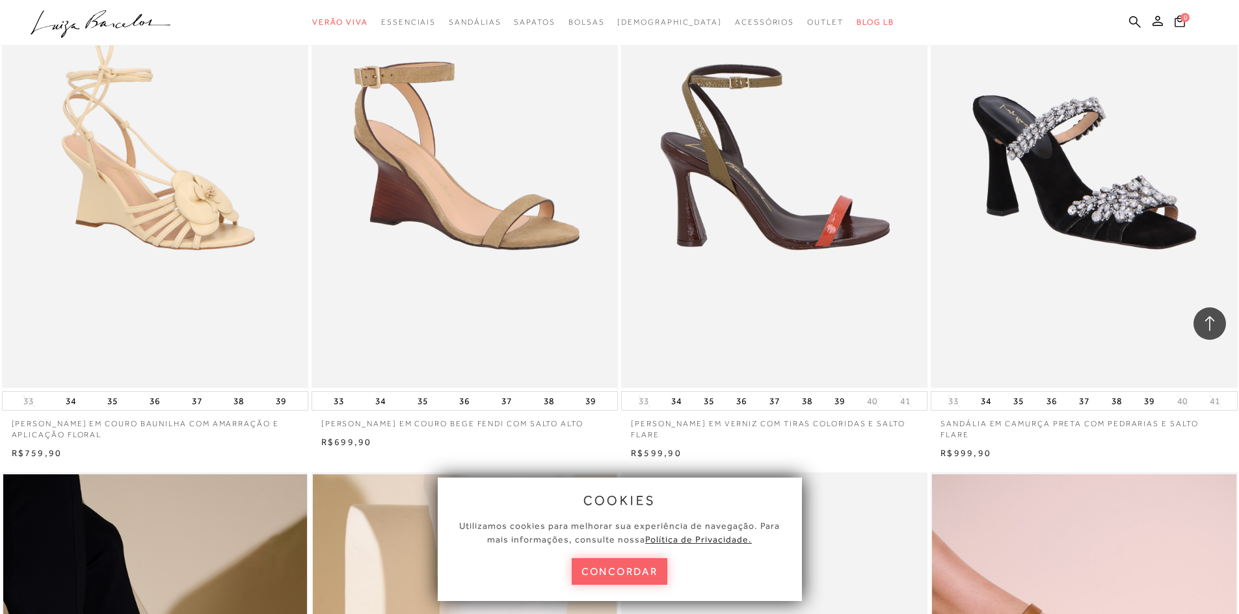
click at [808, 255] on img at bounding box center [774, 158] width 305 height 460
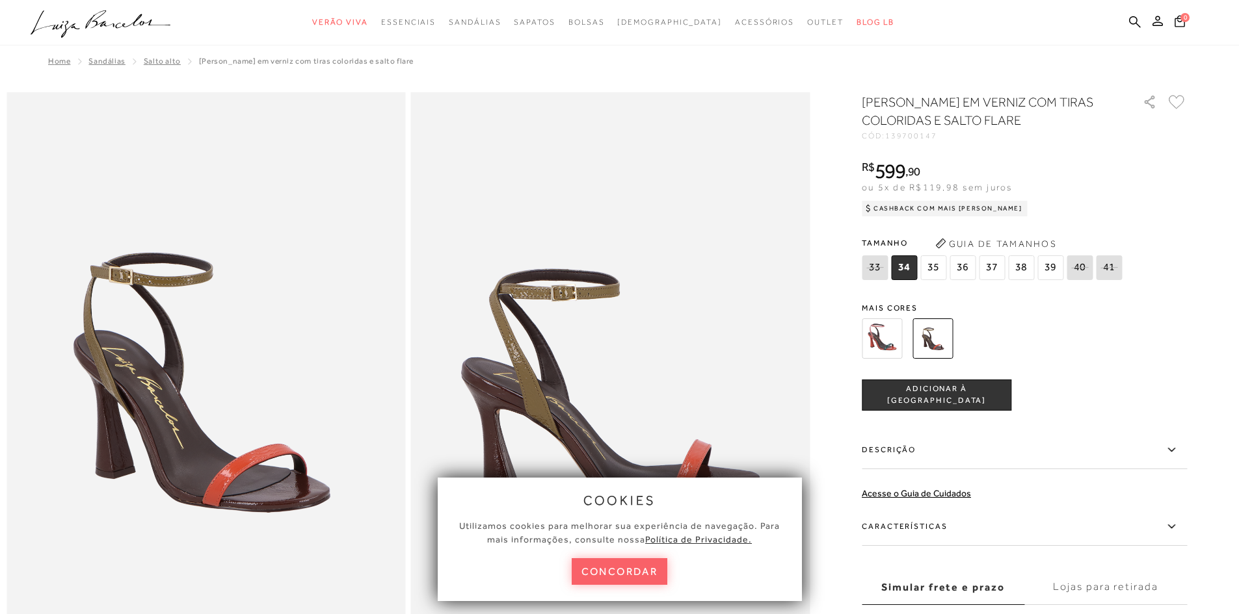
click at [882, 338] on img at bounding box center [882, 339] width 40 height 40
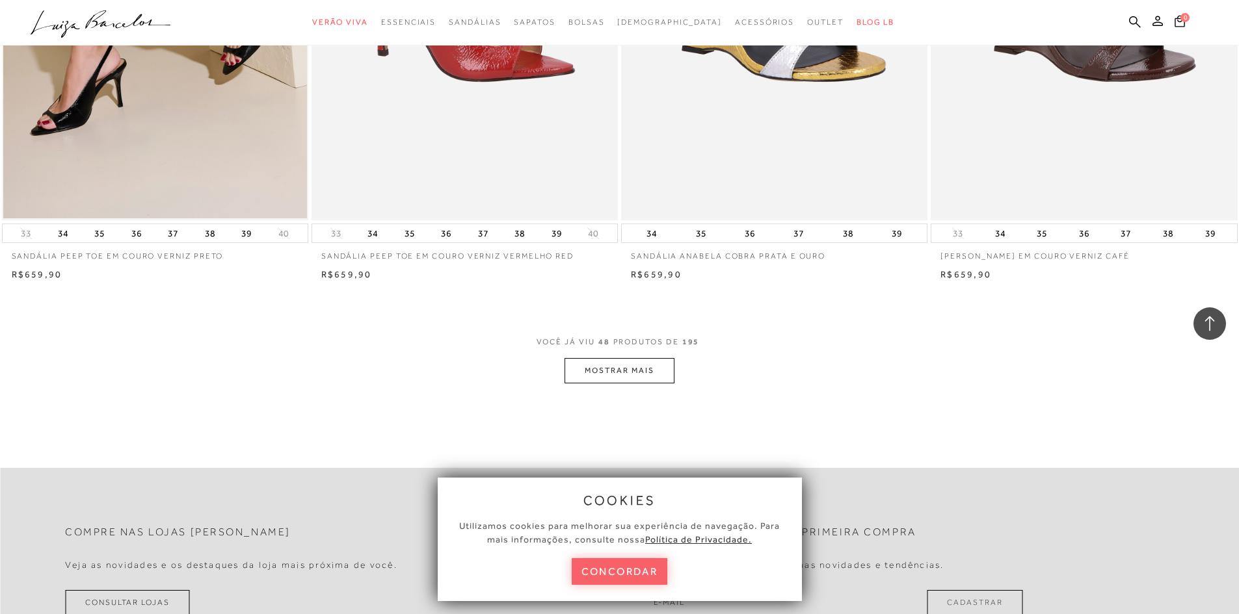
scroll to position [2862, 0]
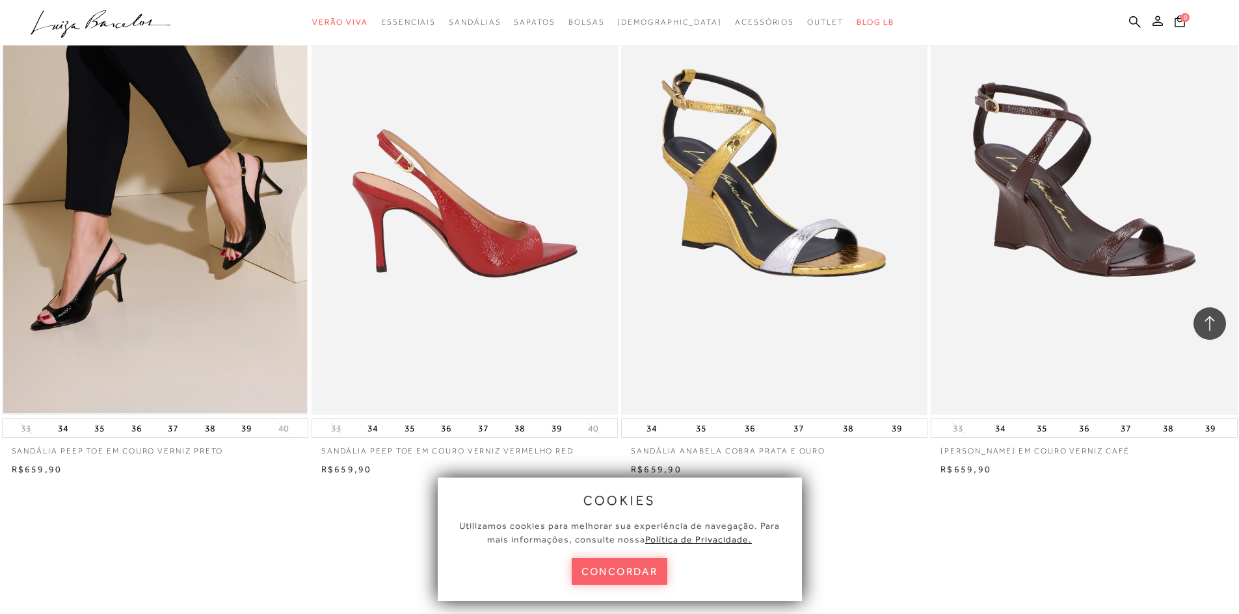
click at [489, 275] on img at bounding box center [465, 186] width 305 height 460
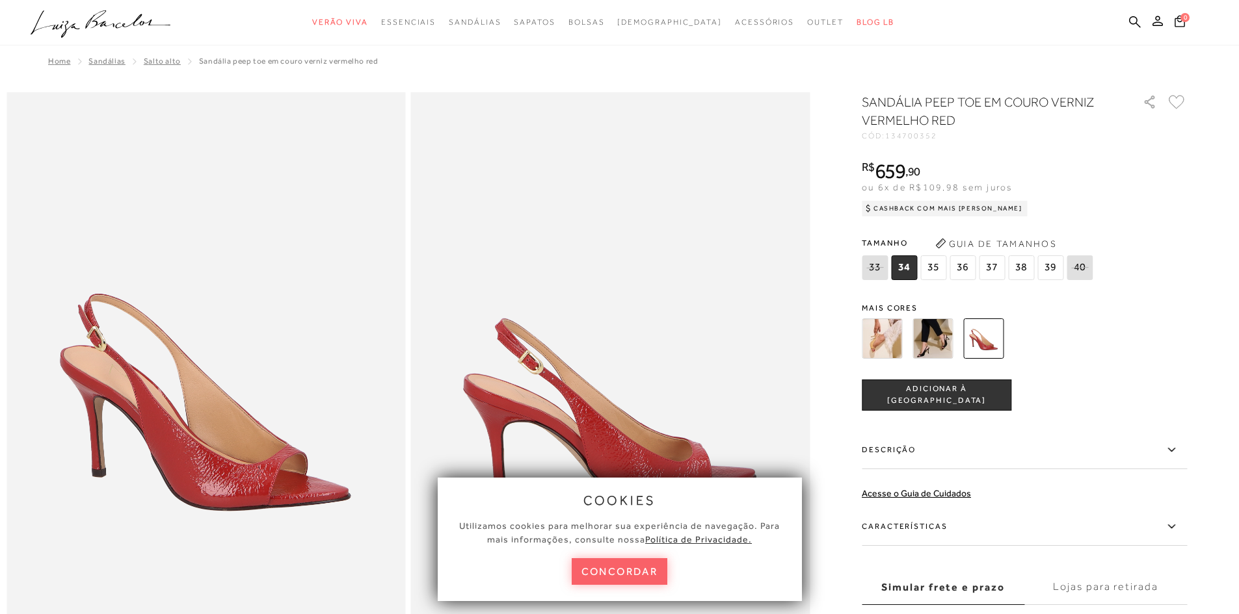
click at [892, 347] on img at bounding box center [882, 339] width 40 height 40
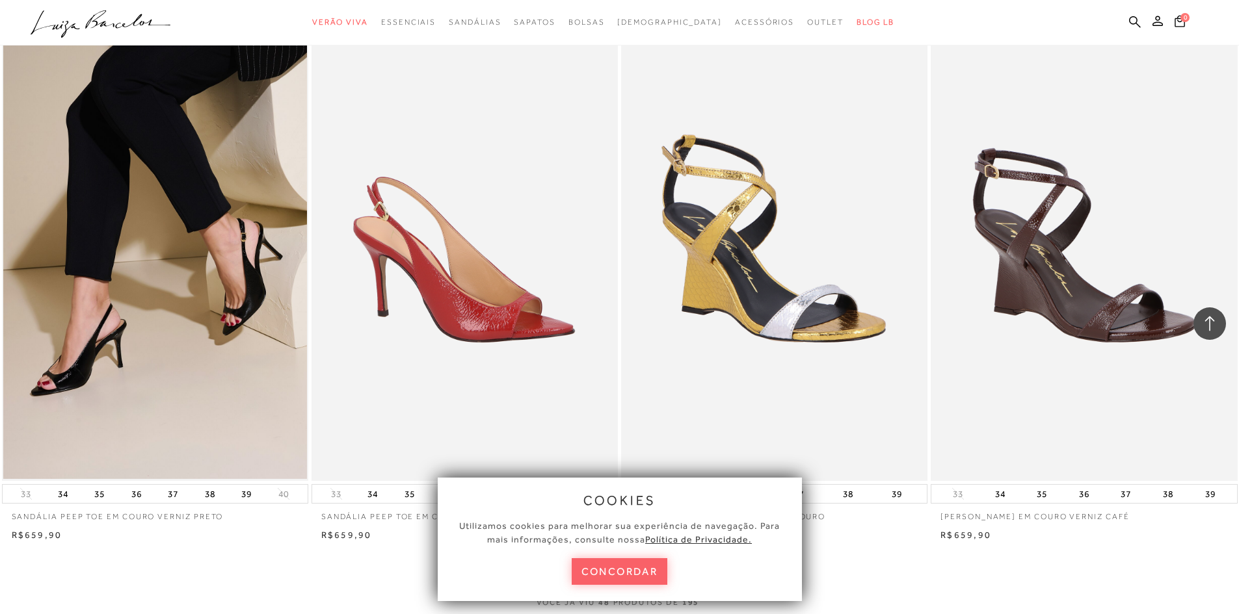
scroll to position [3121, 0]
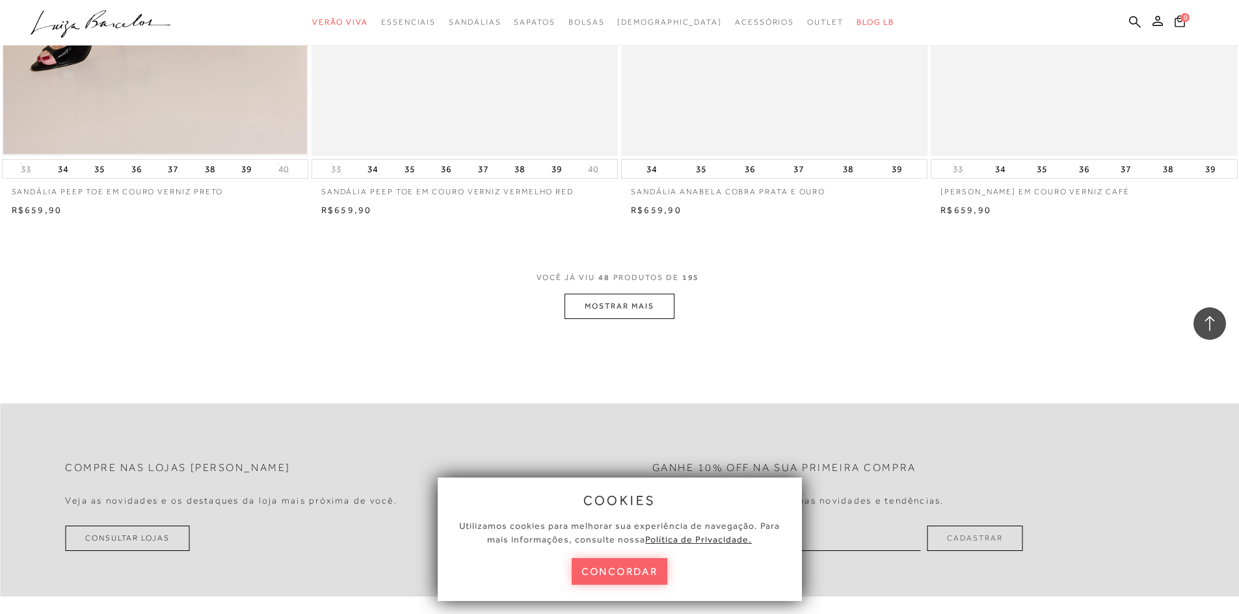
click at [636, 312] on button "MOSTRAR MAIS" at bounding box center [618, 306] width 109 height 25
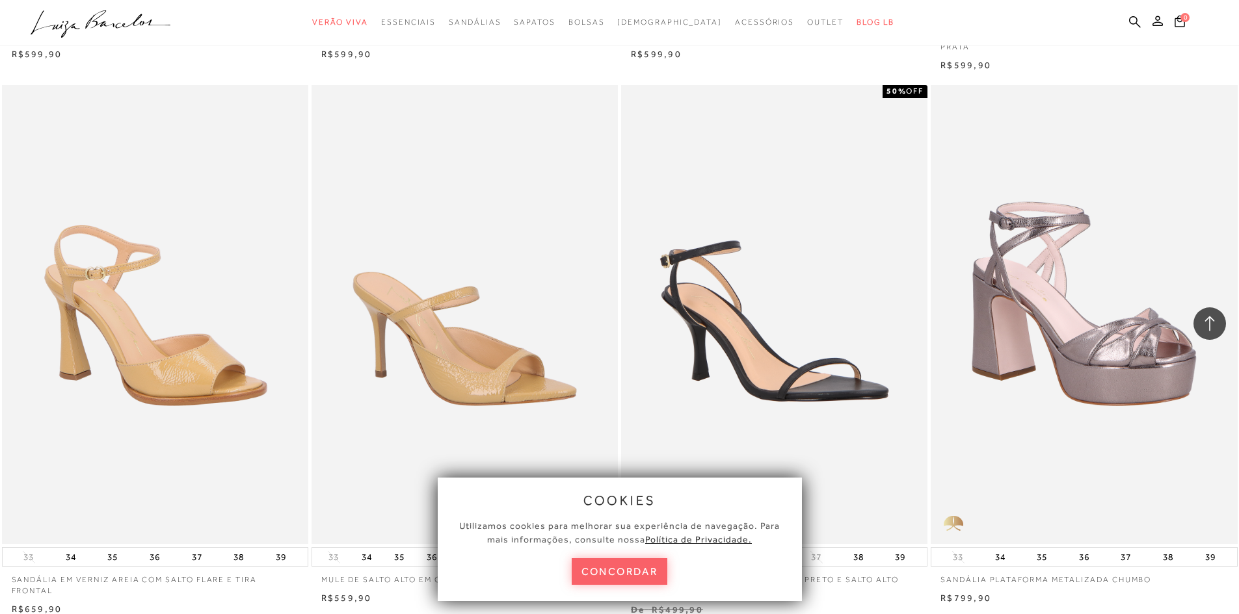
scroll to position [6047, 0]
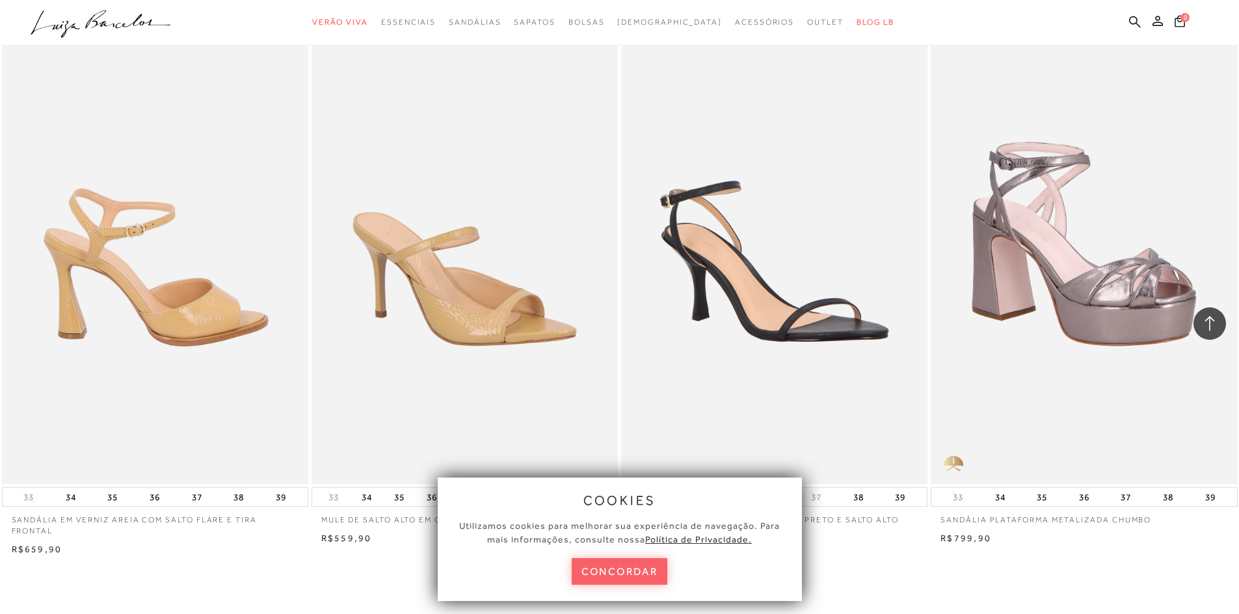
click at [202, 330] on img at bounding box center [155, 255] width 305 height 460
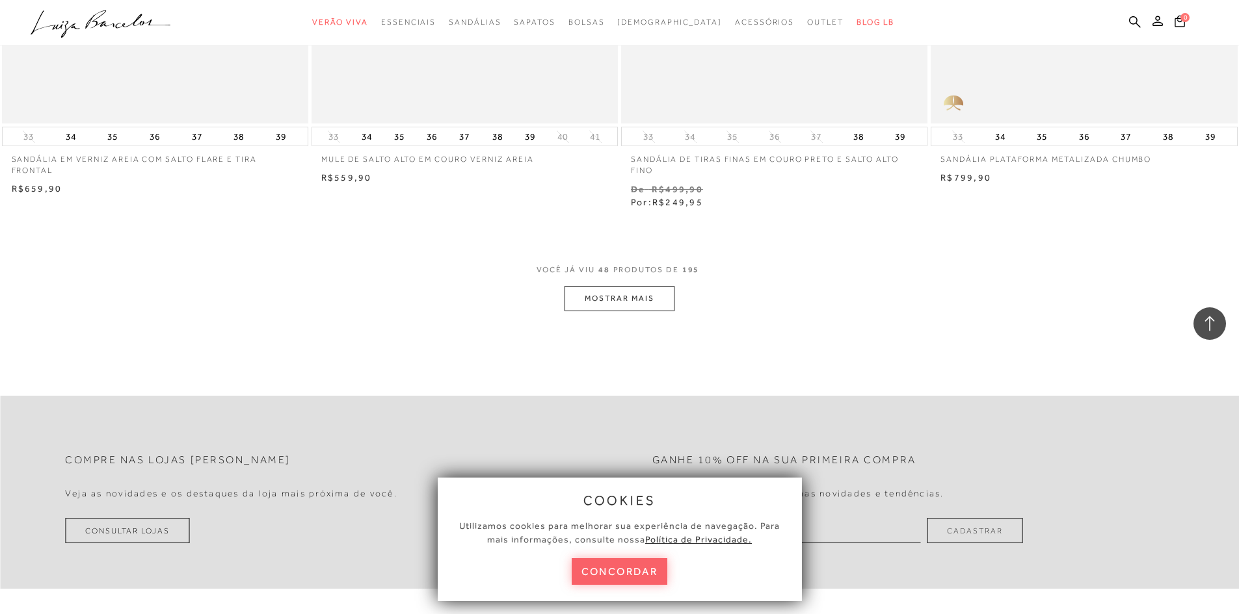
scroll to position [6567, 0]
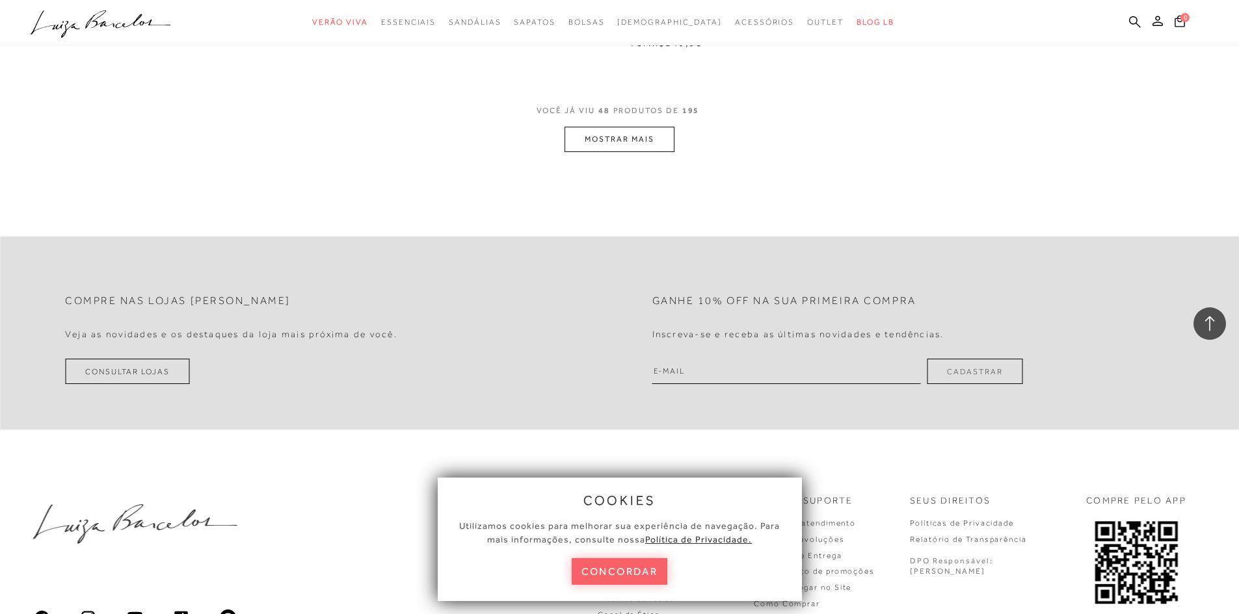
click at [624, 140] on button "MOSTRAR MAIS" at bounding box center [618, 139] width 109 height 25
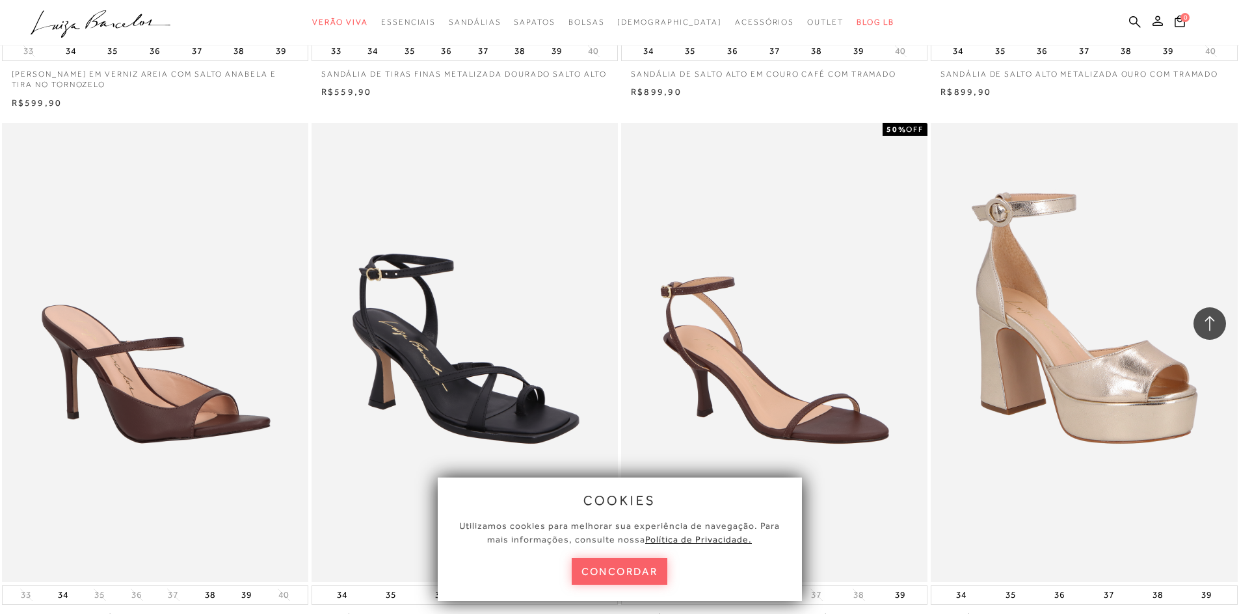
scroll to position [7153, 0]
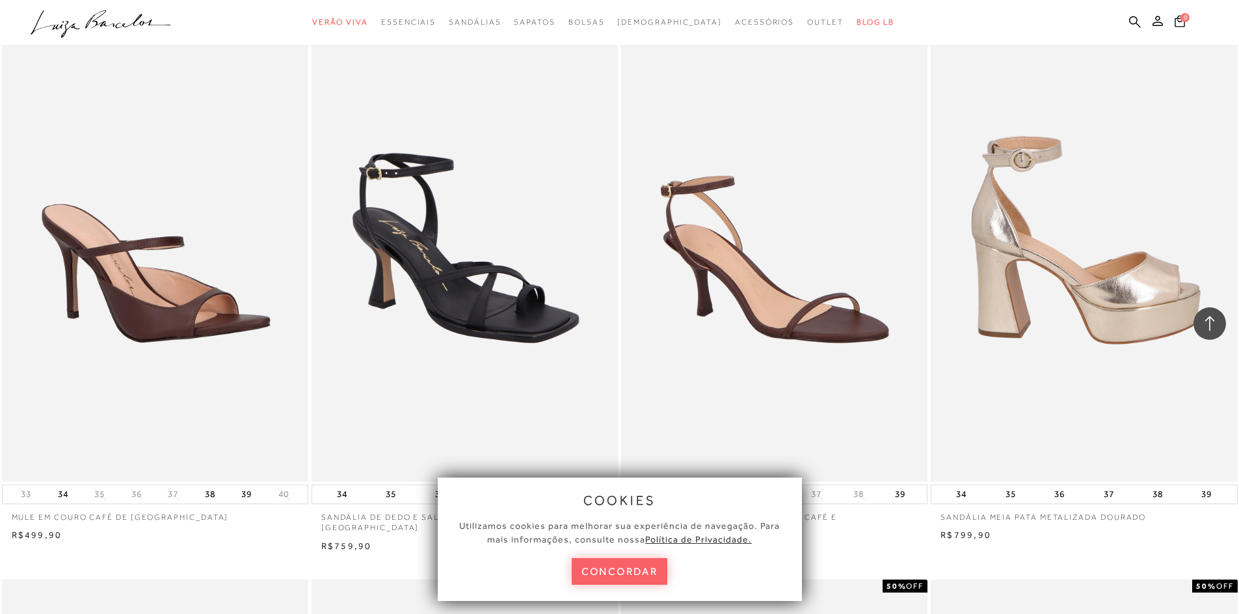
click at [1122, 328] on img at bounding box center [1084, 252] width 305 height 460
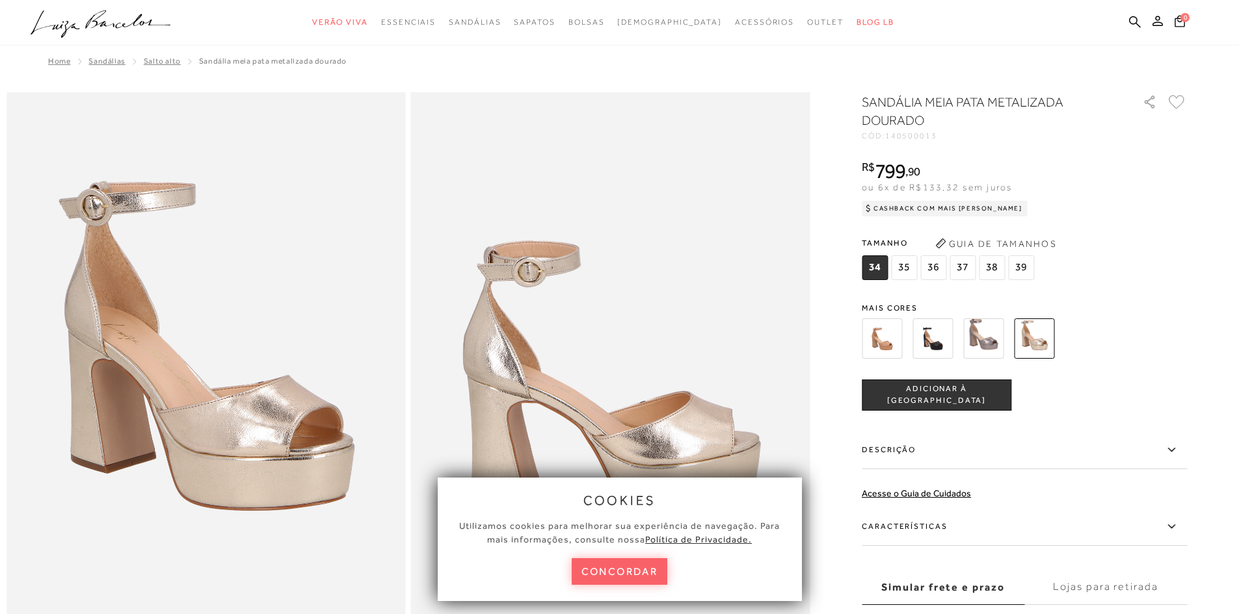
click at [962, 274] on span "37" at bounding box center [962, 268] width 26 height 25
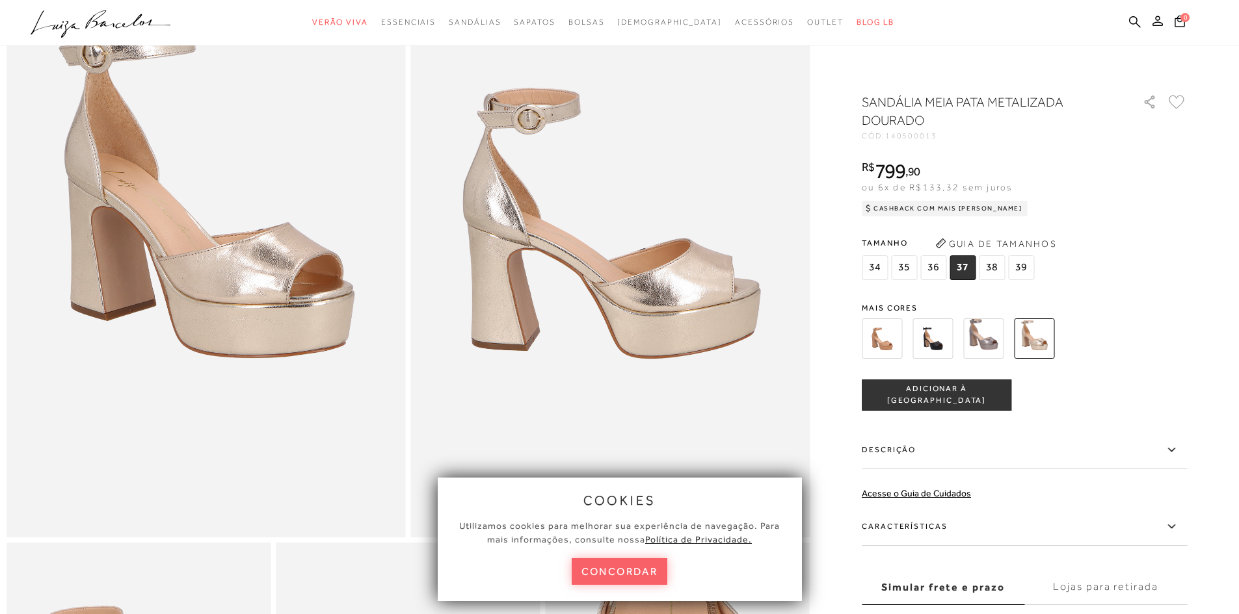
scroll to position [130, 0]
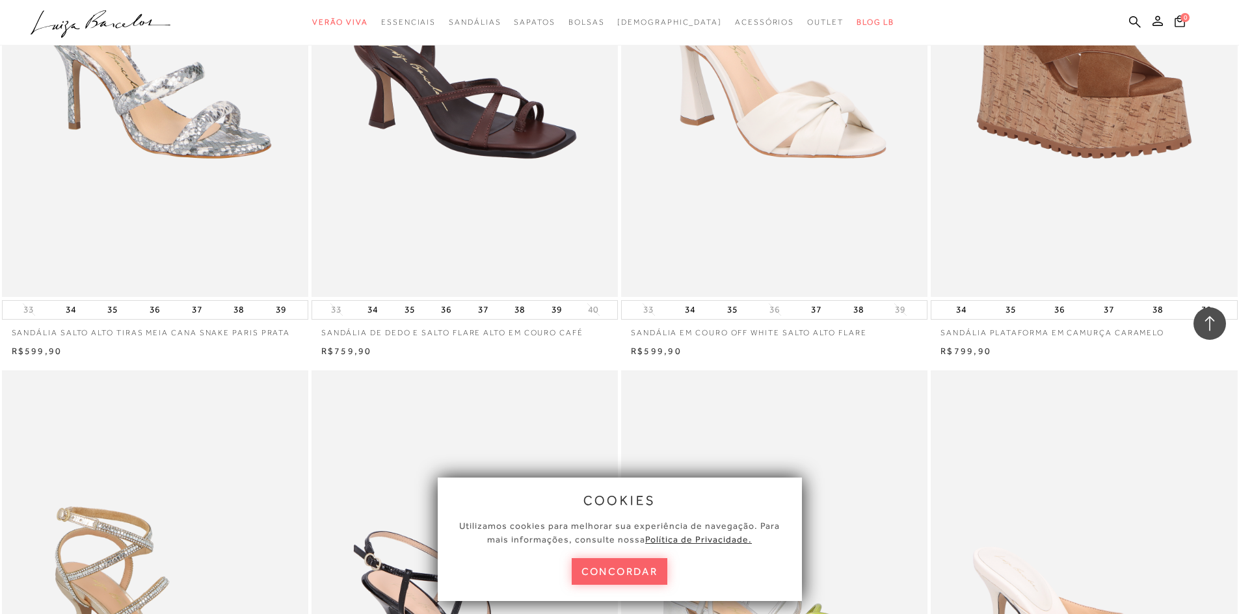
scroll to position [8323, 0]
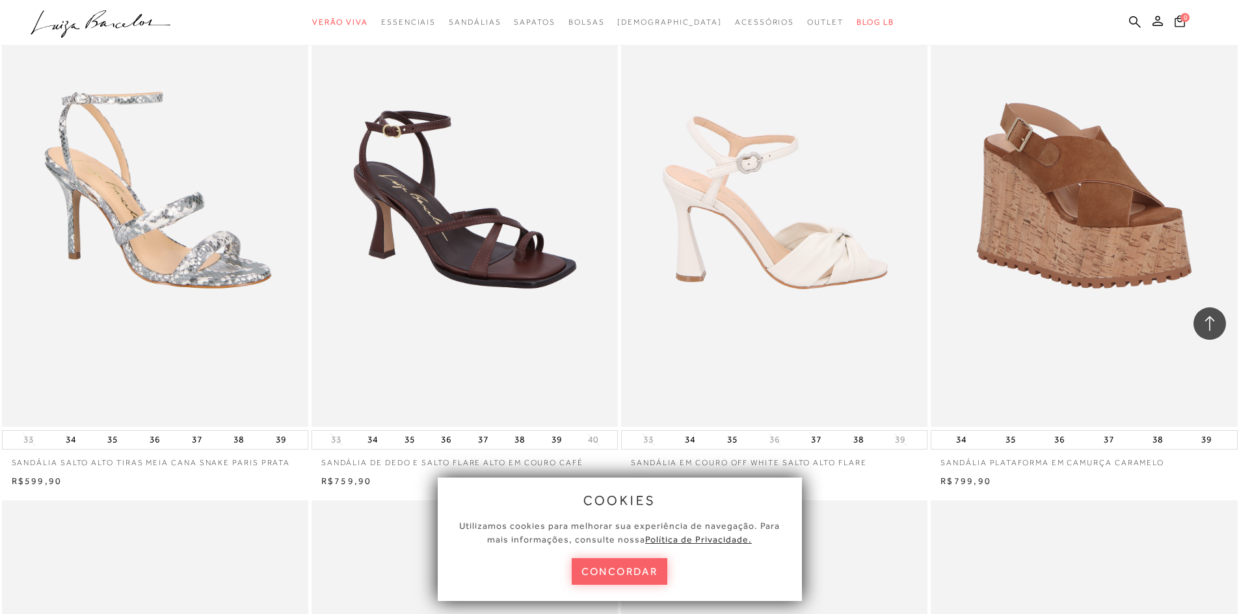
click at [815, 277] on img at bounding box center [774, 197] width 305 height 460
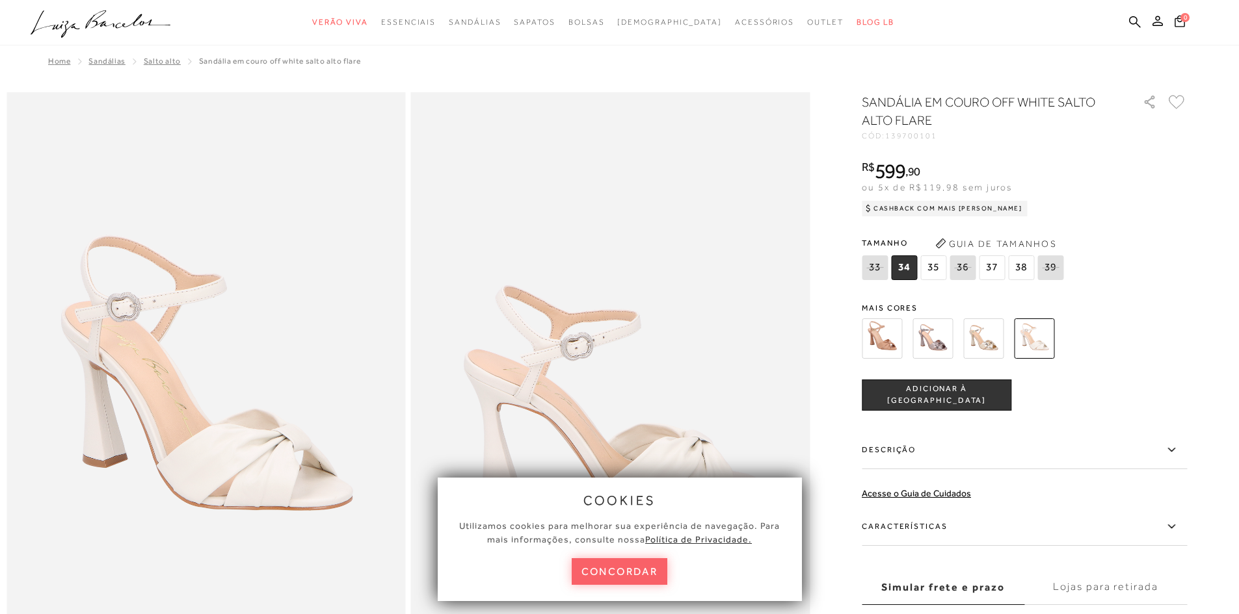
click at [945, 349] on img at bounding box center [932, 339] width 40 height 40
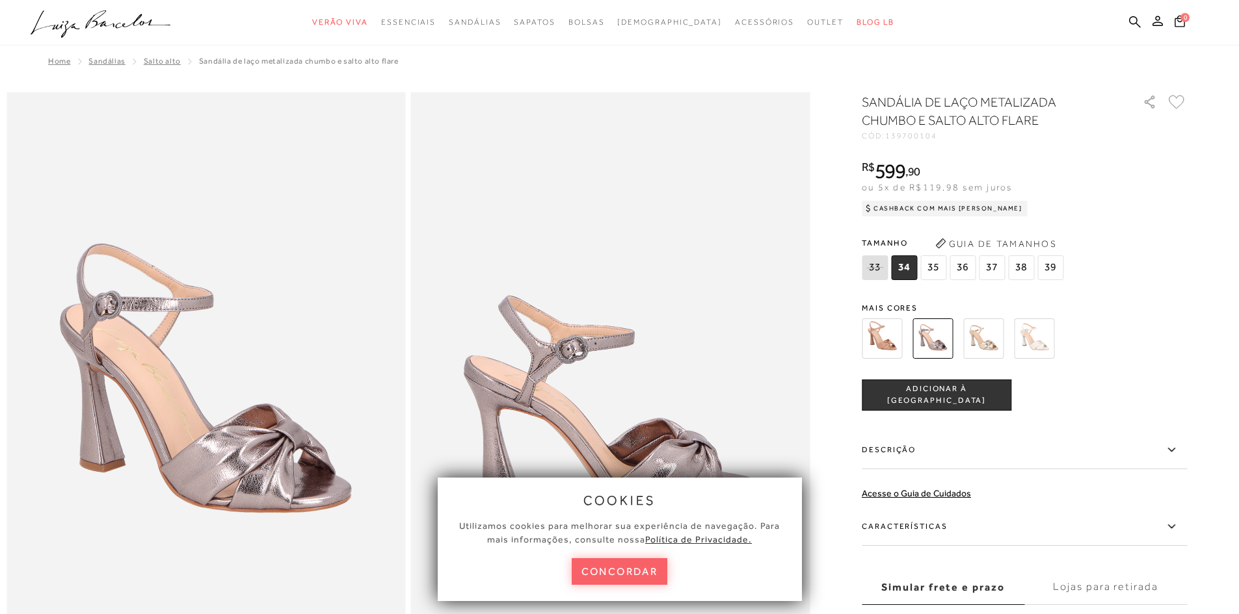
click at [993, 267] on span "37" at bounding box center [992, 268] width 26 height 25
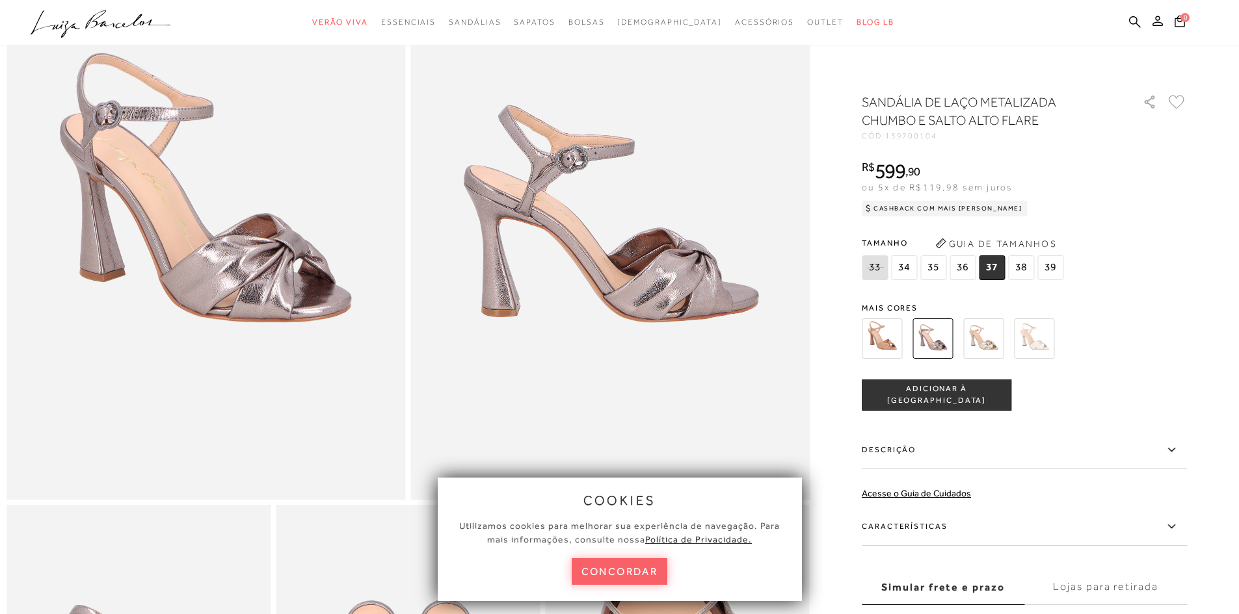
scroll to position [195, 0]
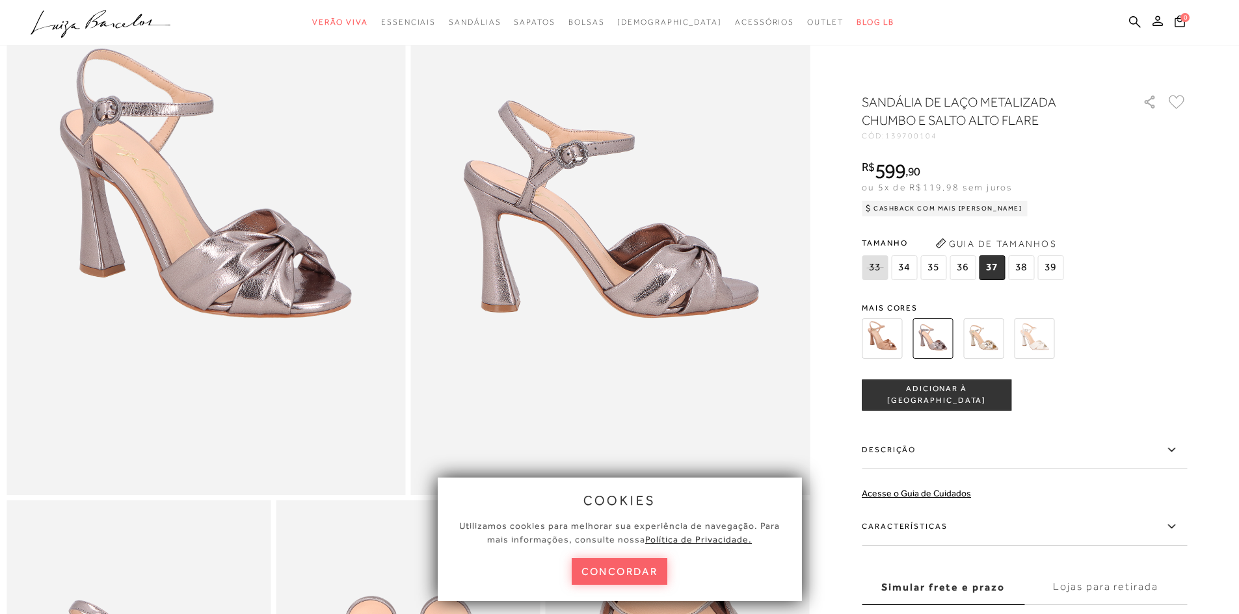
click at [913, 455] on label "Descrição" at bounding box center [1024, 451] width 325 height 38
click at [0, 0] on input "Descrição" at bounding box center [0, 0] width 0 height 0
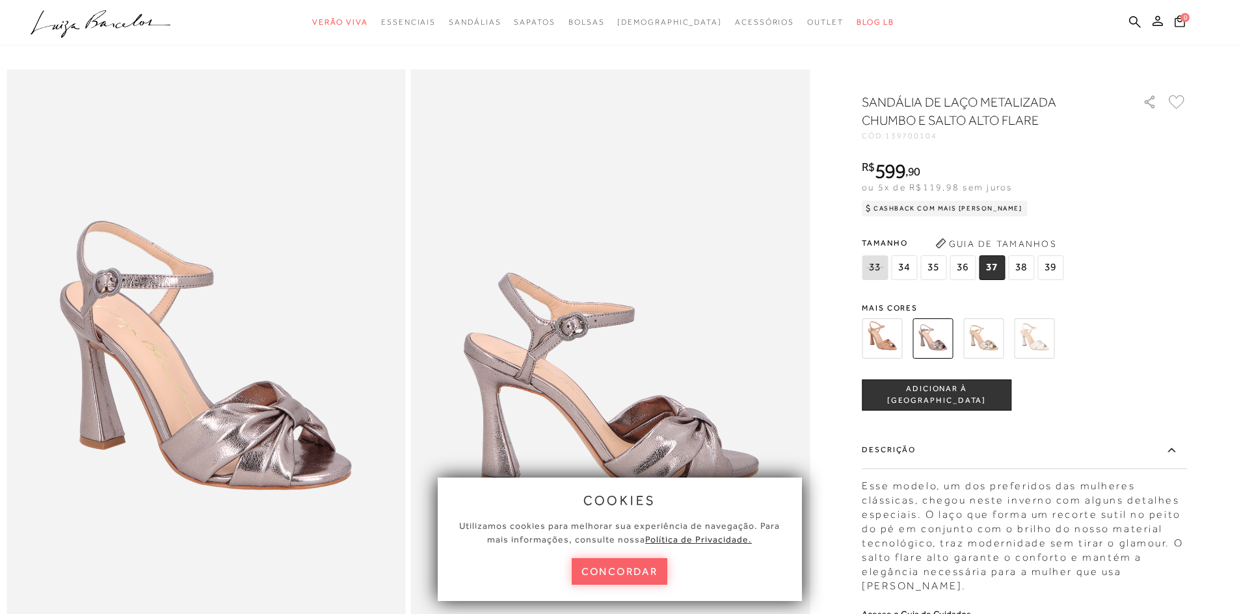
scroll to position [0, 0]
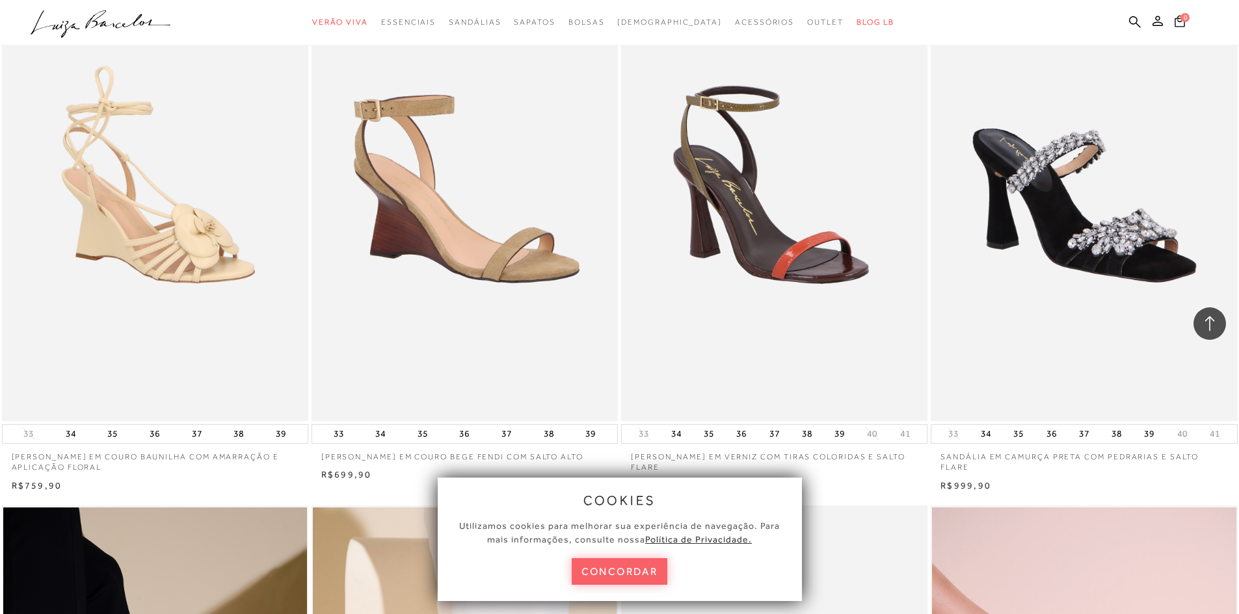
scroll to position [845, 0]
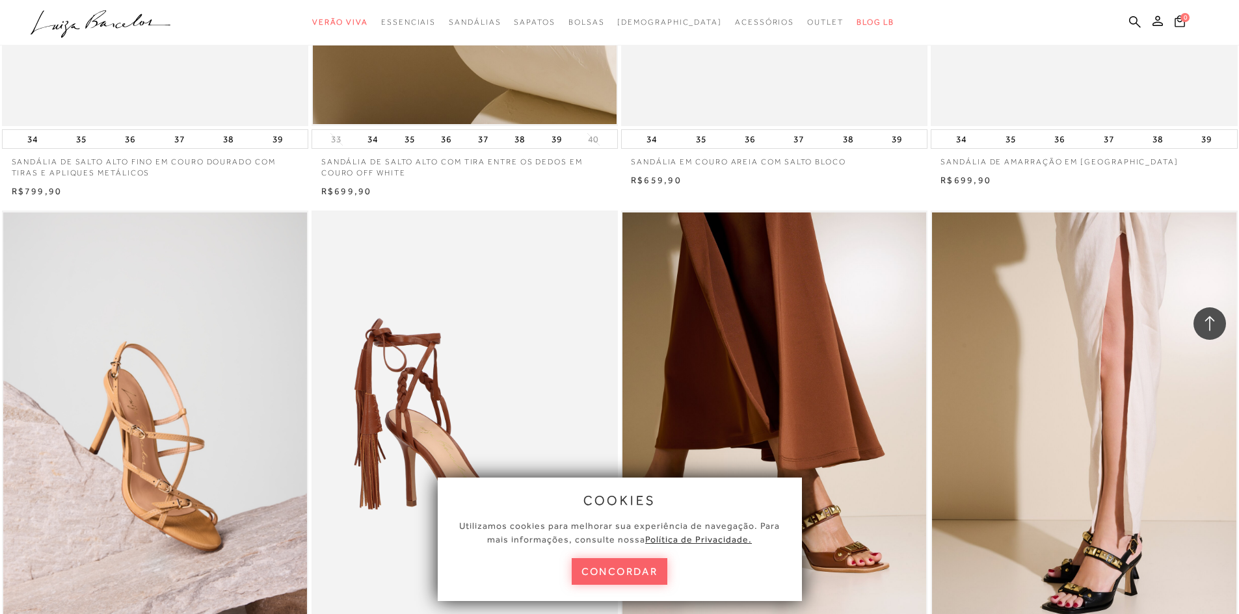
scroll to position [4422, 0]
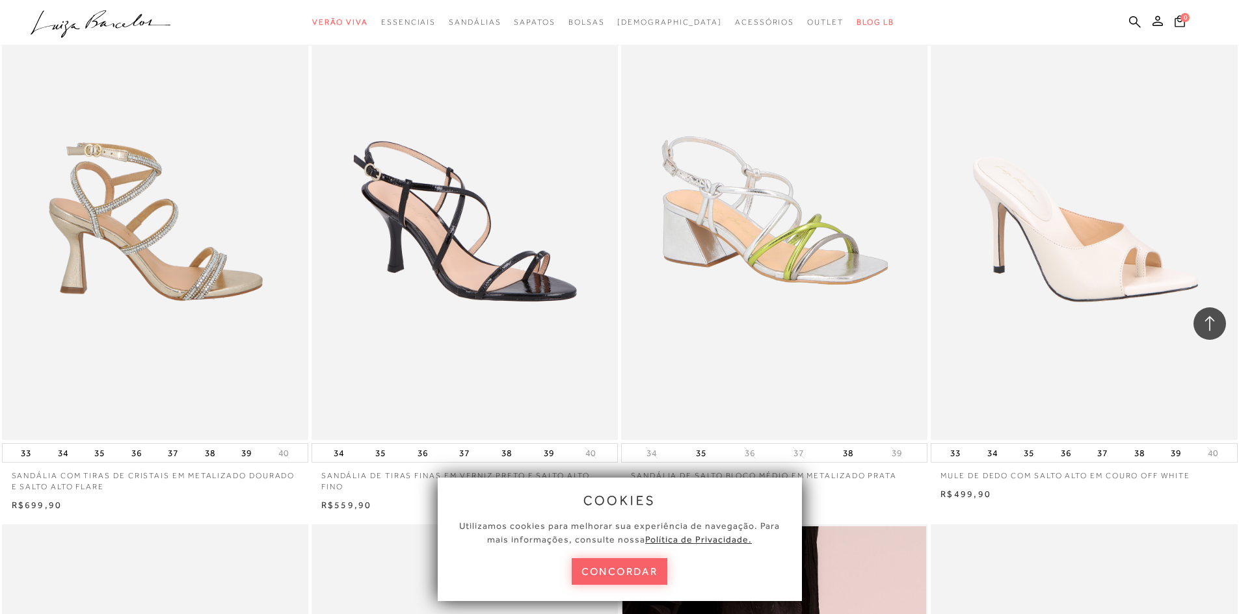
click at [152, 271] on img at bounding box center [155, 210] width 305 height 460
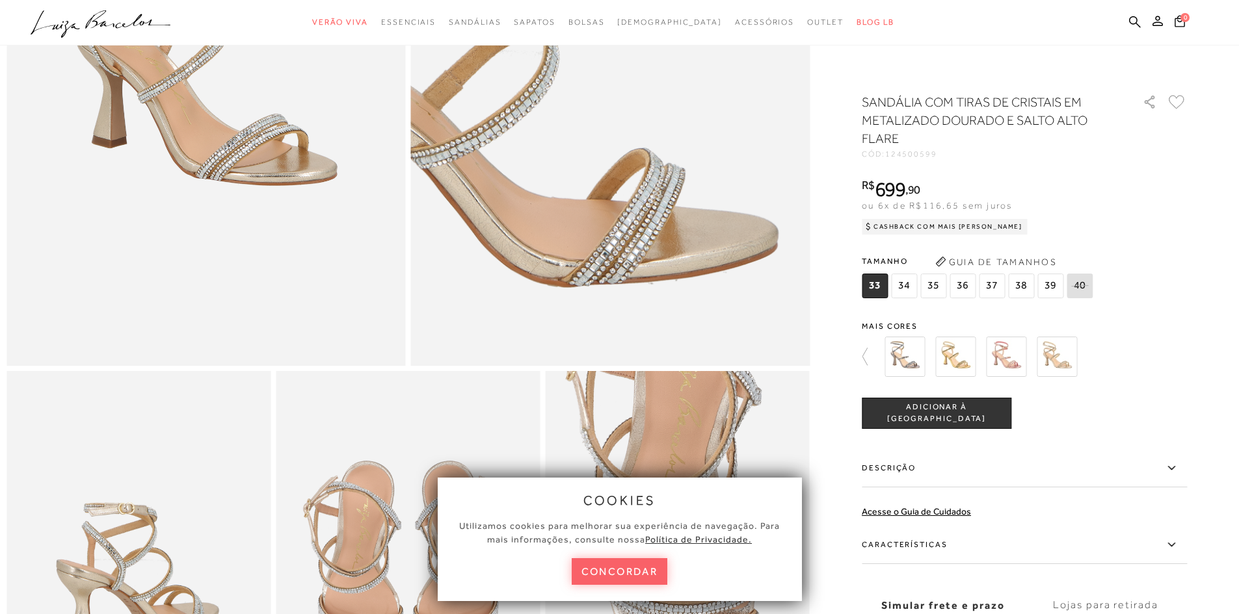
scroll to position [325, 0]
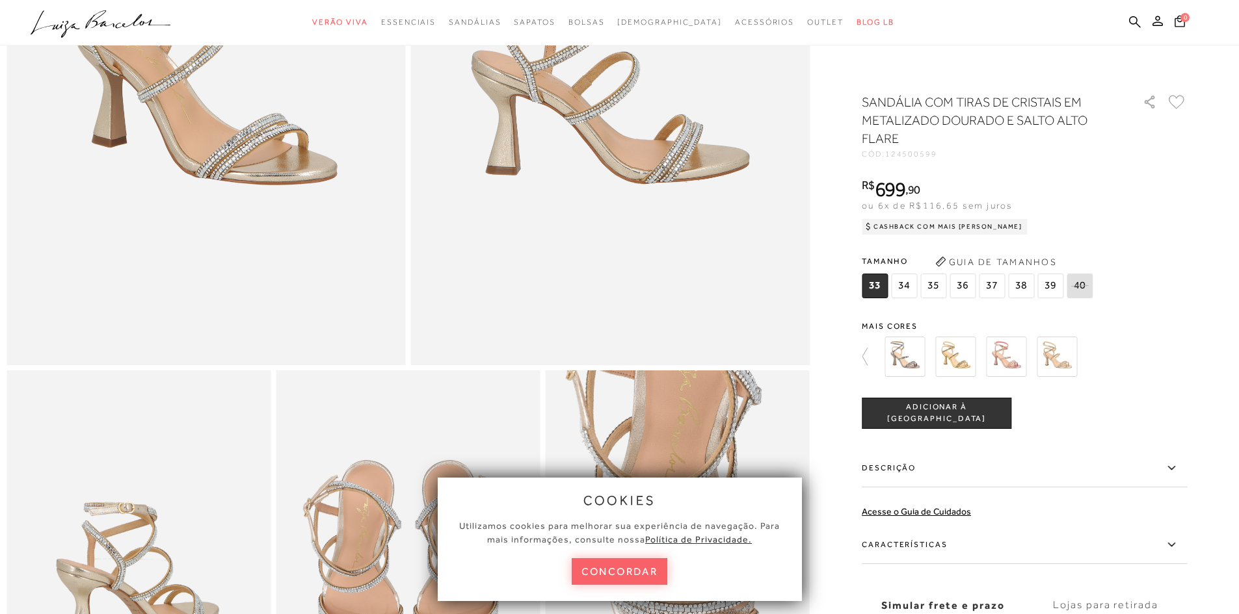
click at [925, 365] on img at bounding box center [904, 357] width 40 height 40
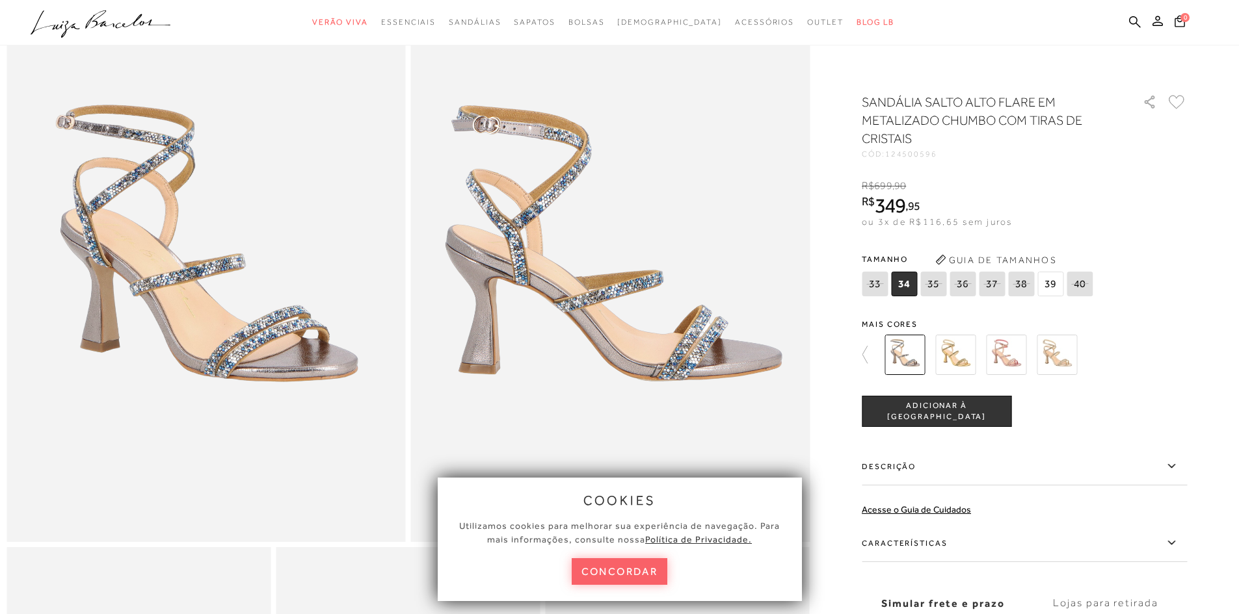
scroll to position [130, 0]
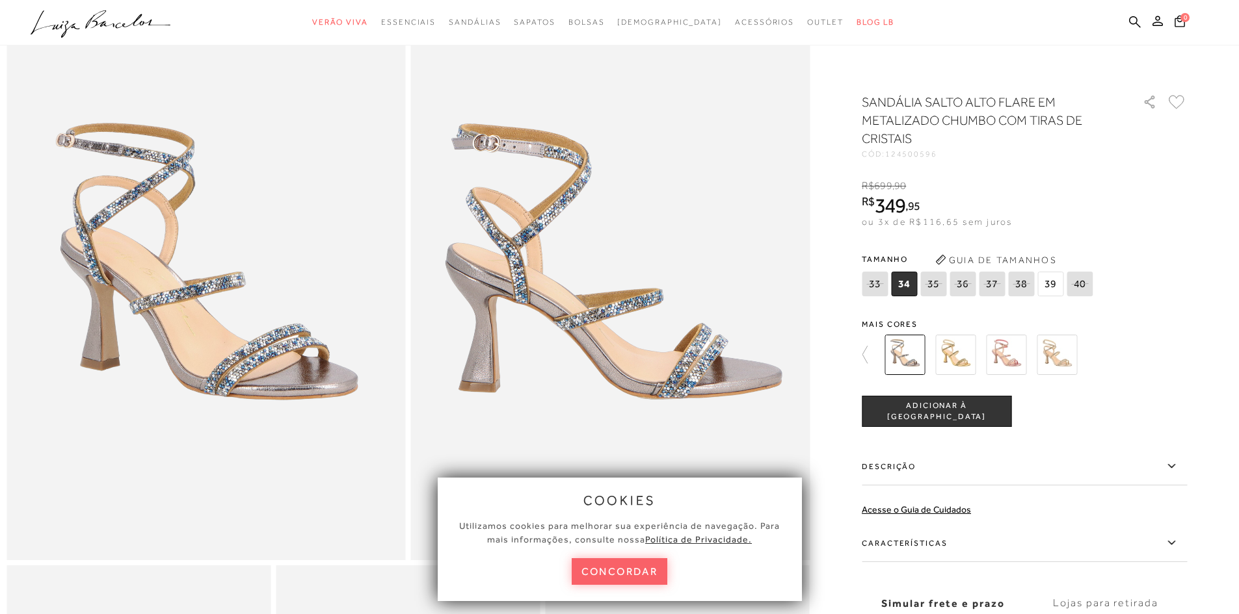
click at [1062, 365] on img at bounding box center [1056, 355] width 40 height 40
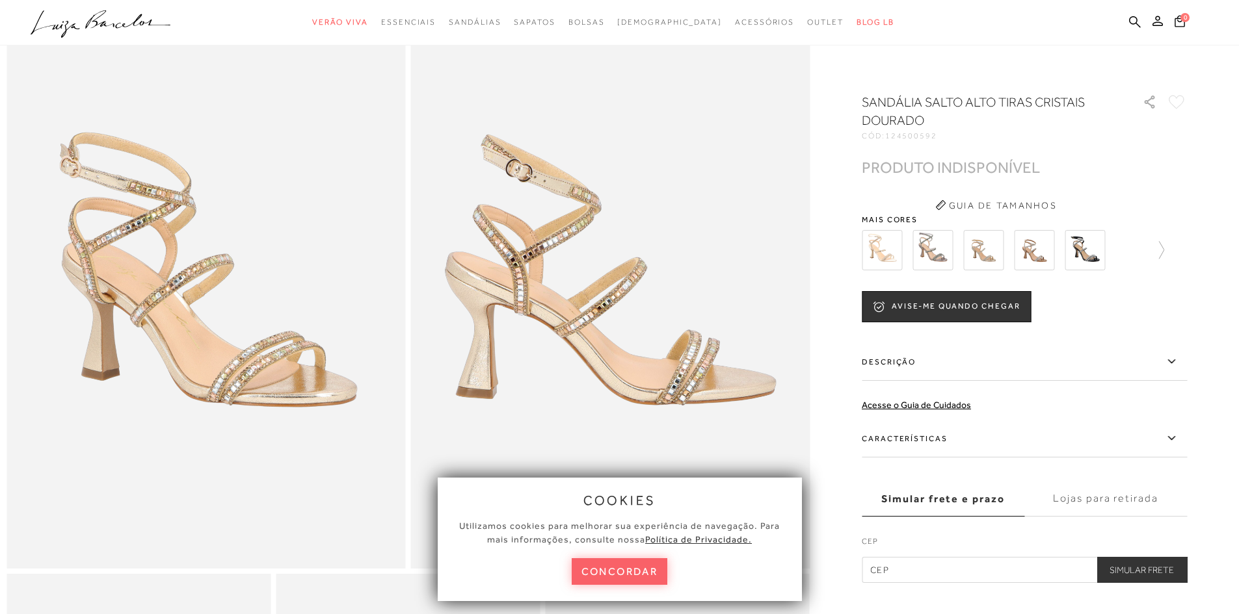
scroll to position [130, 0]
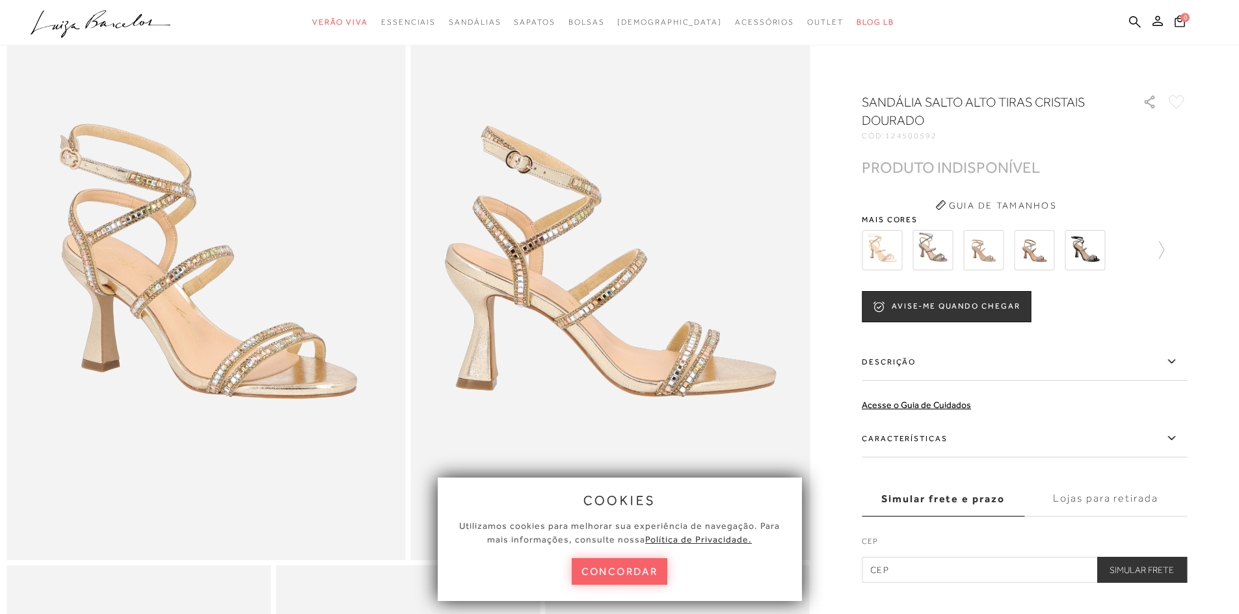
click at [988, 263] on img at bounding box center [983, 250] width 40 height 40
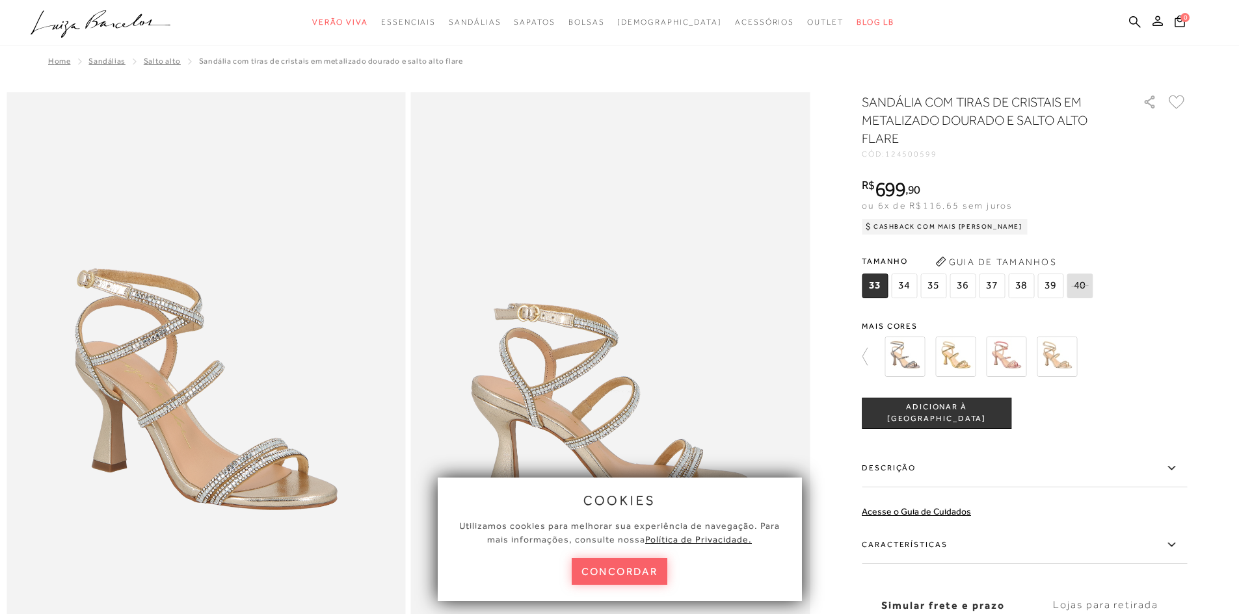
scroll to position [130, 0]
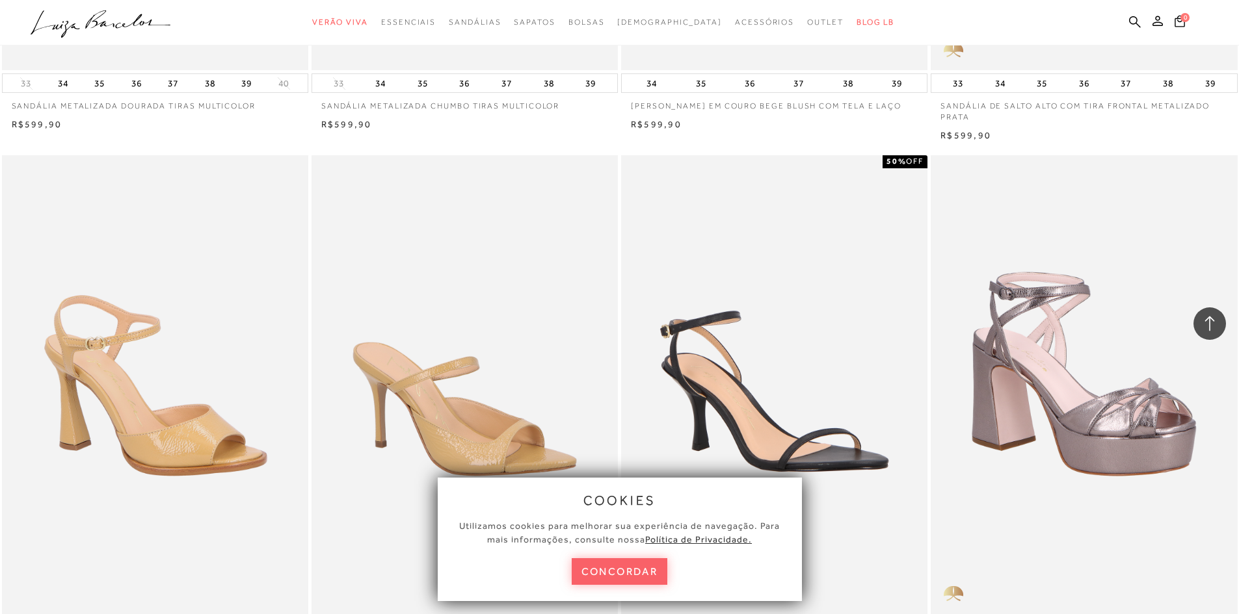
scroll to position [6112, 0]
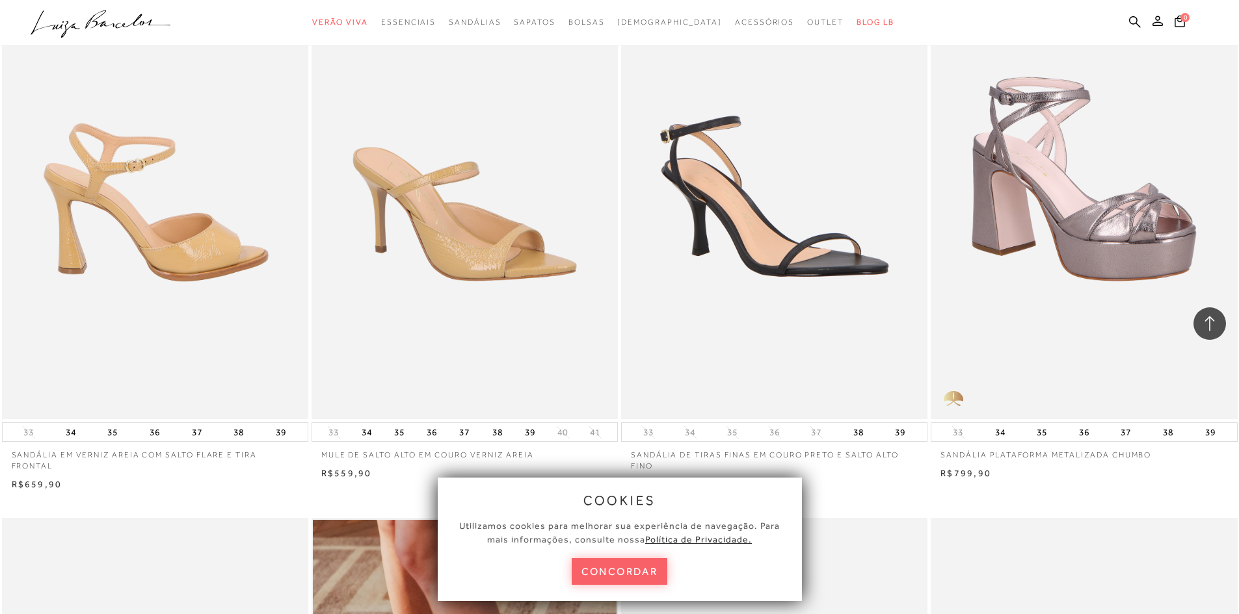
click at [186, 278] on img at bounding box center [155, 190] width 305 height 460
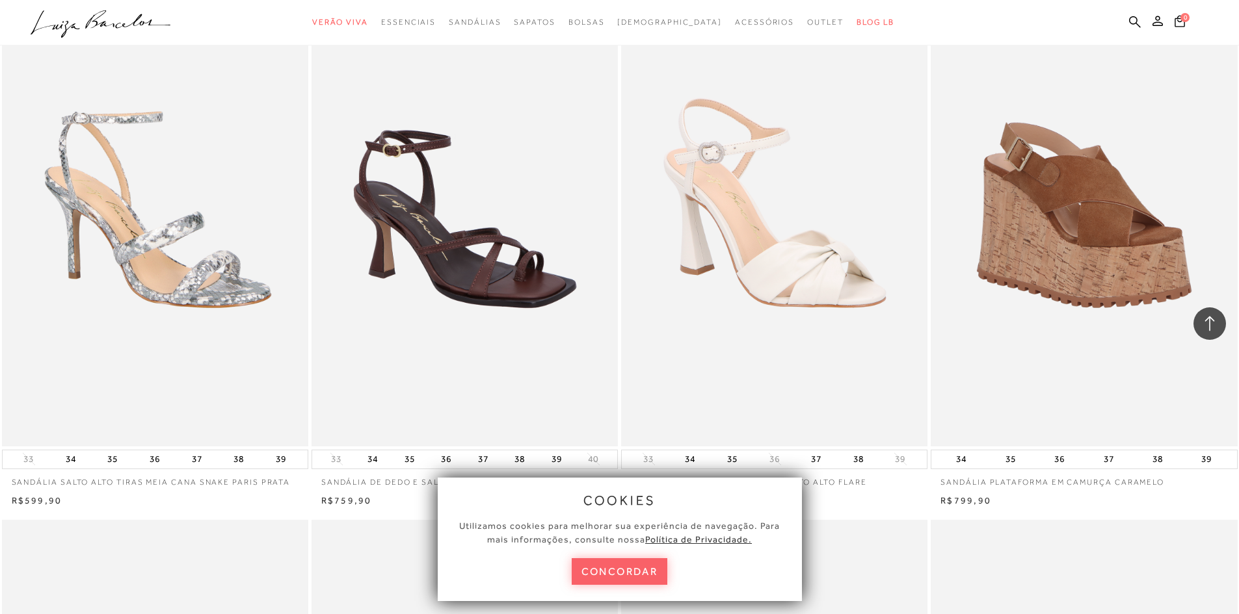
scroll to position [8323, 0]
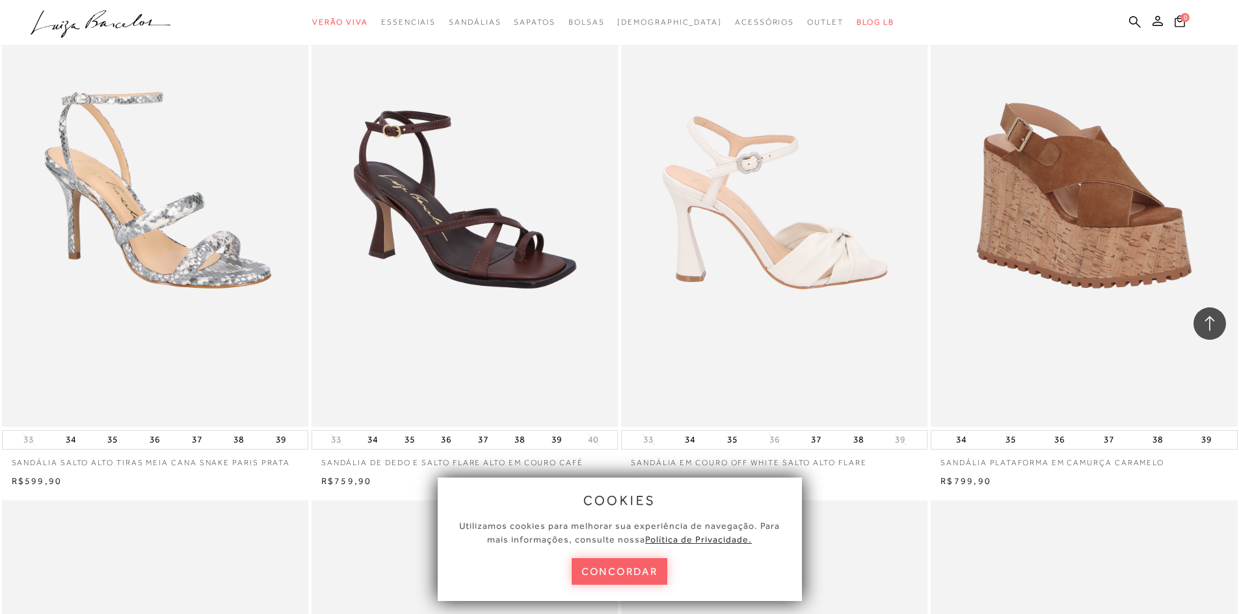
click at [823, 269] on img at bounding box center [774, 197] width 305 height 460
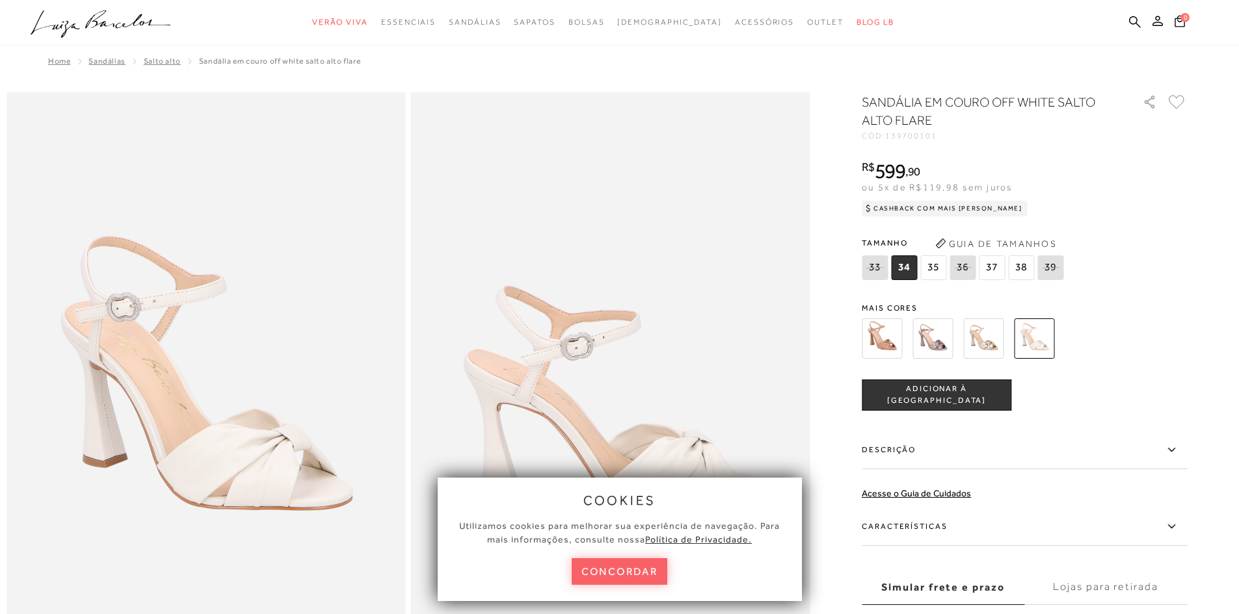
click at [941, 342] on img at bounding box center [932, 339] width 40 height 40
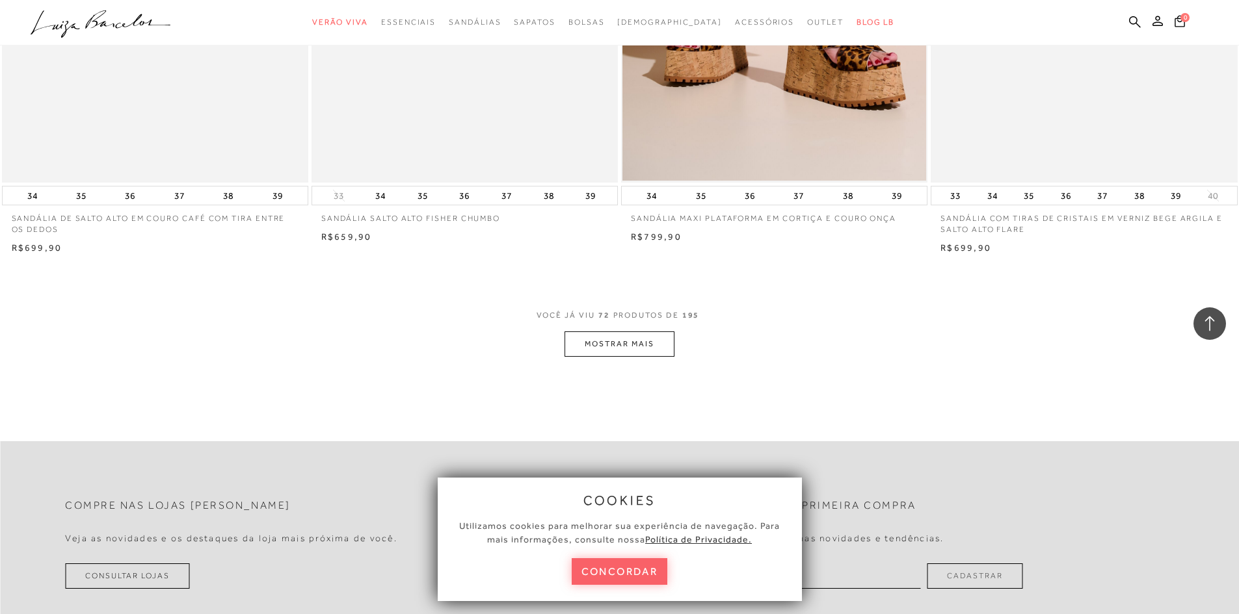
scroll to position [9819, 0]
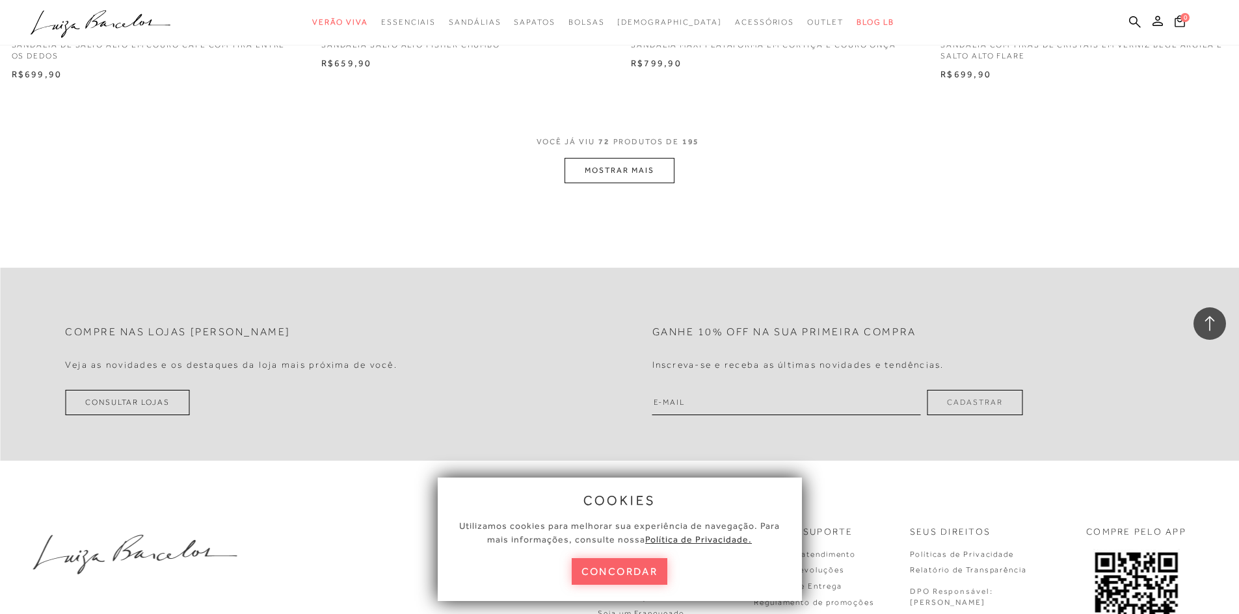
click at [628, 165] on button "MOSTRAR MAIS" at bounding box center [618, 170] width 109 height 25
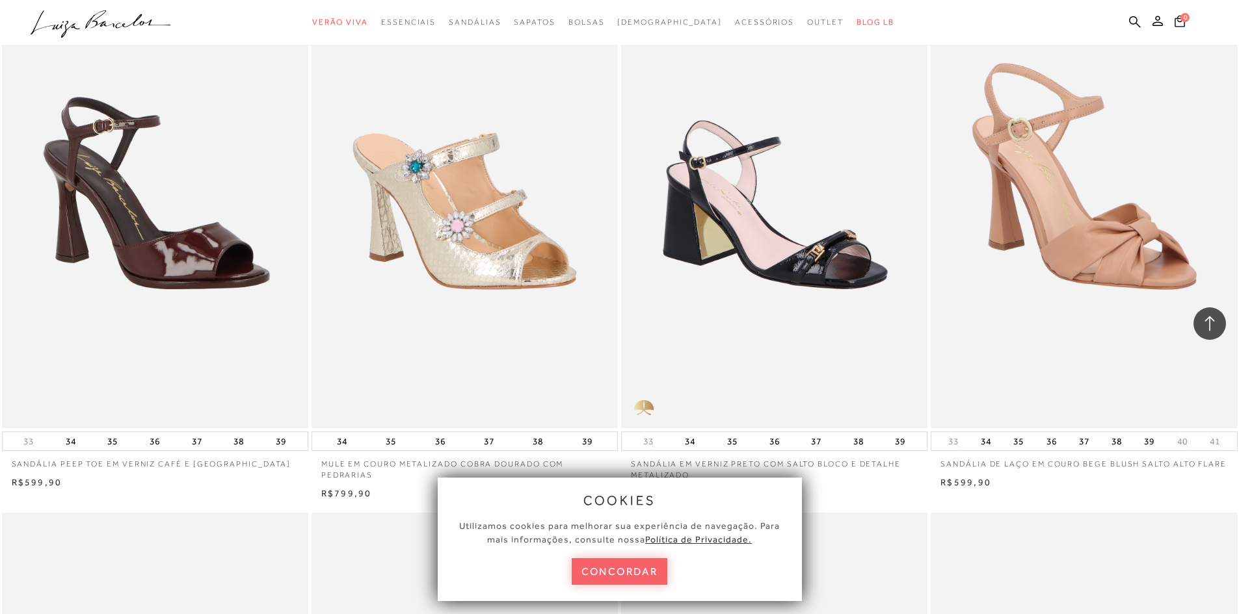
scroll to position [11054, 0]
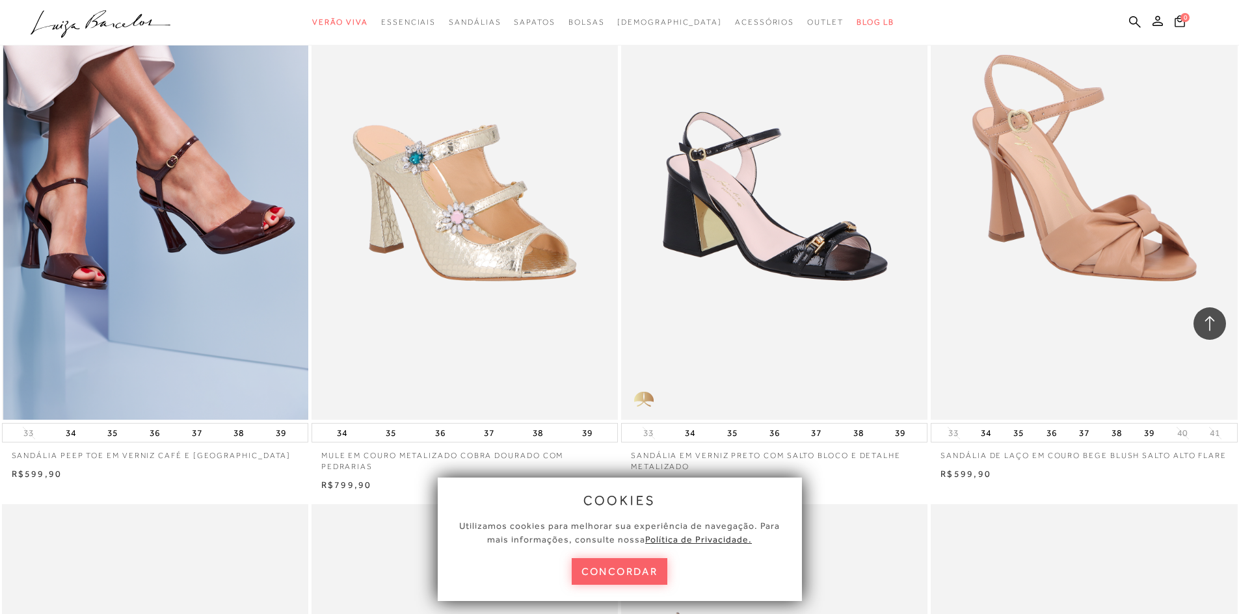
click at [154, 198] on img at bounding box center [155, 190] width 305 height 460
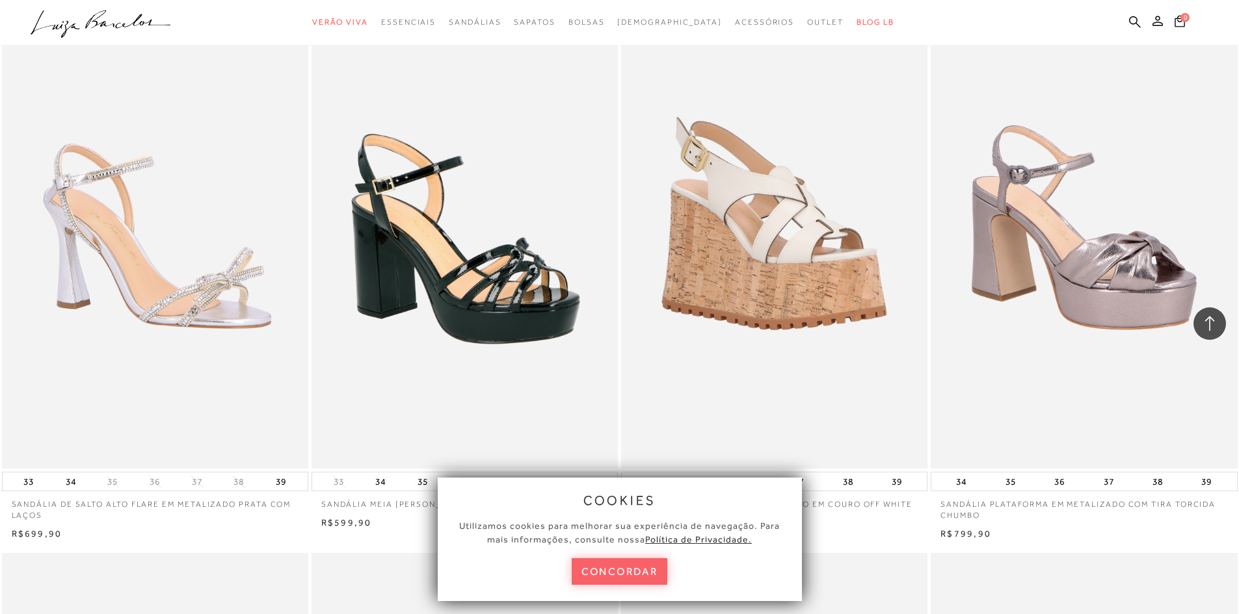
scroll to position [11574, 0]
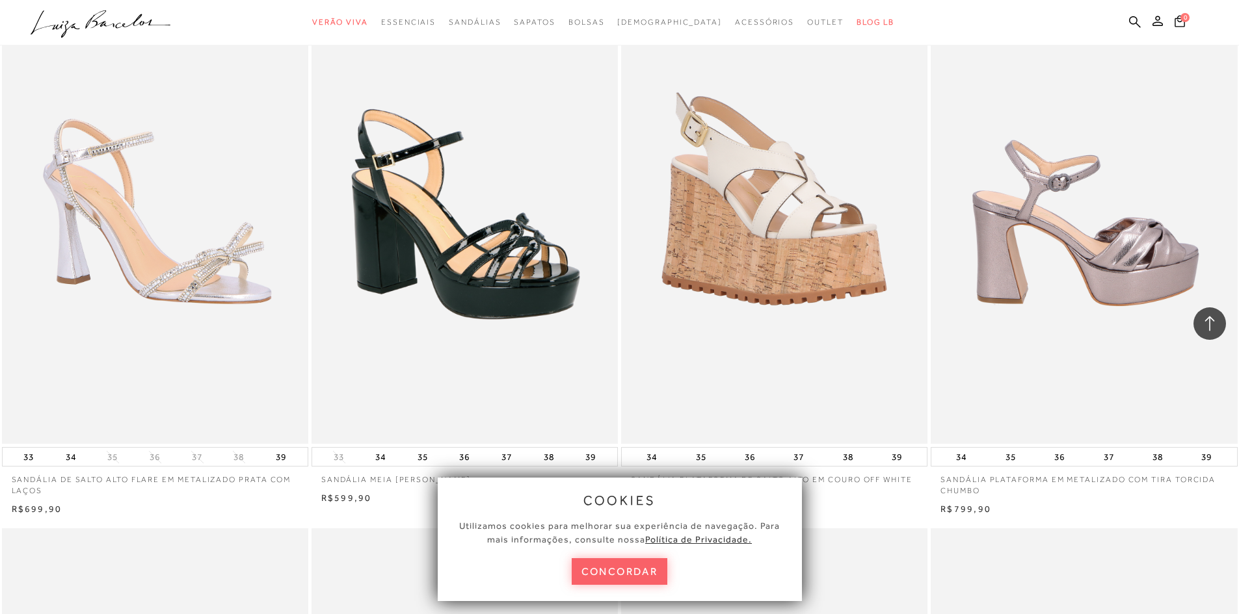
click at [1147, 255] on img at bounding box center [1084, 214] width 305 height 460
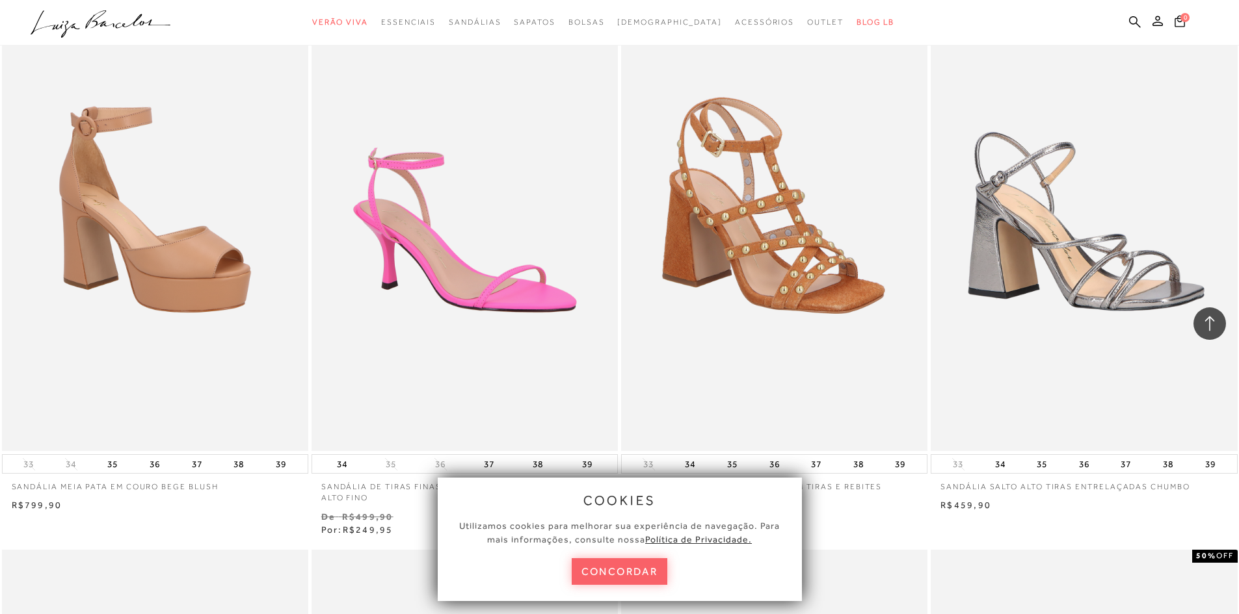
scroll to position [12225, 0]
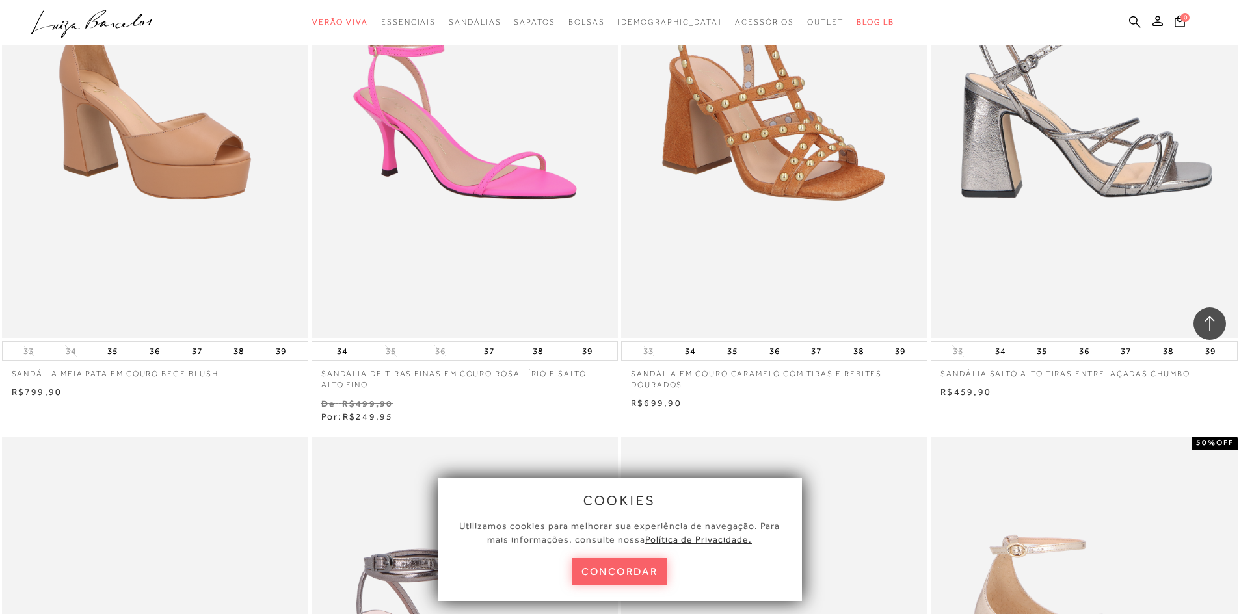
click at [1148, 184] on img at bounding box center [1084, 108] width 305 height 460
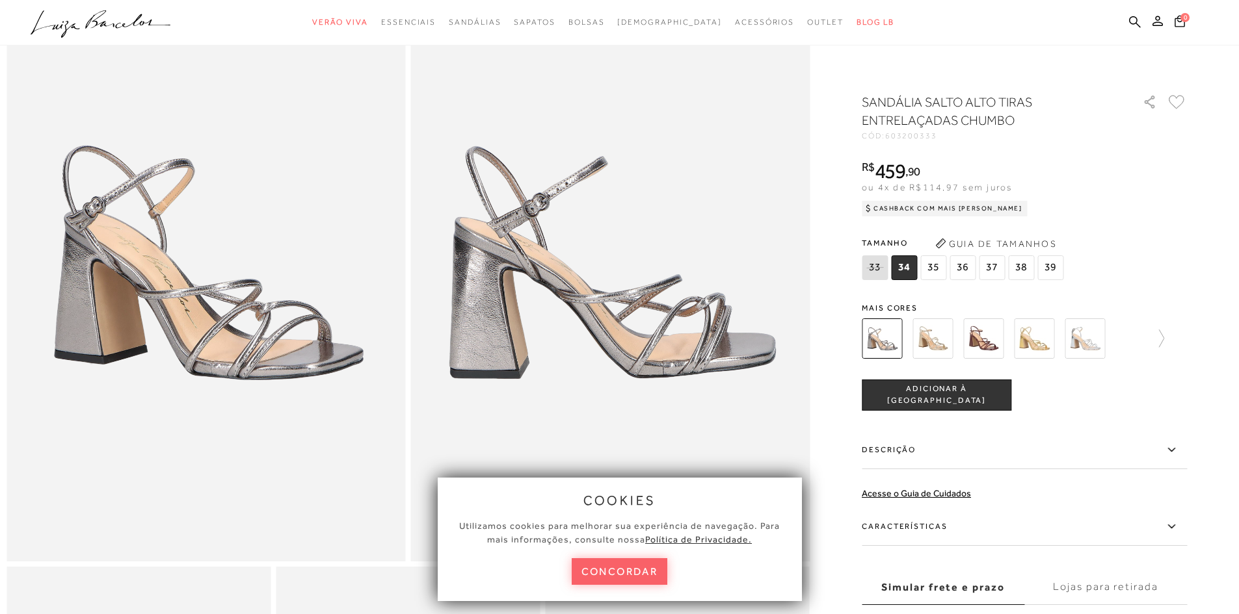
scroll to position [130, 0]
